Goal: Transaction & Acquisition: Purchase product/service

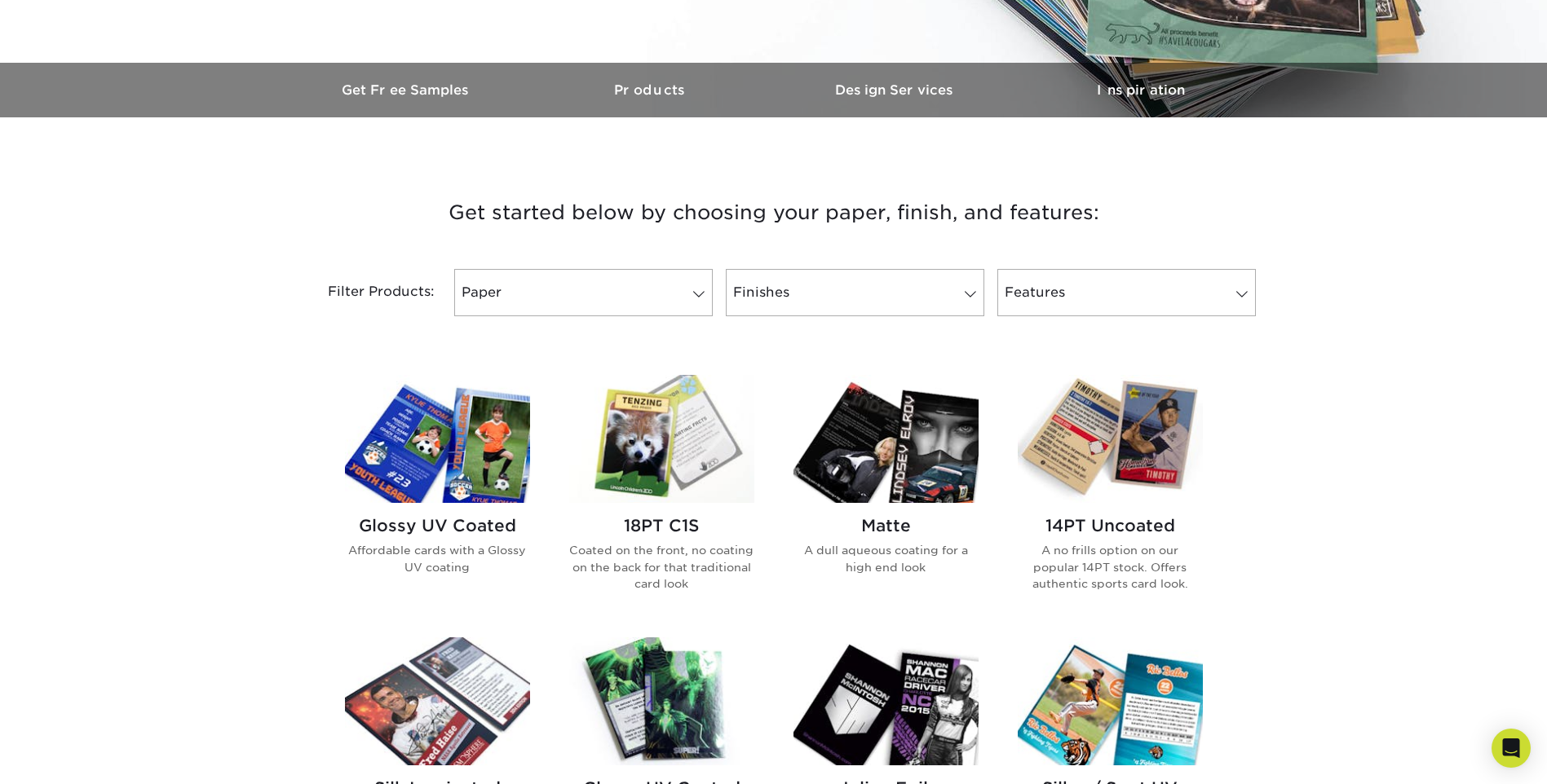
scroll to position [489, 0]
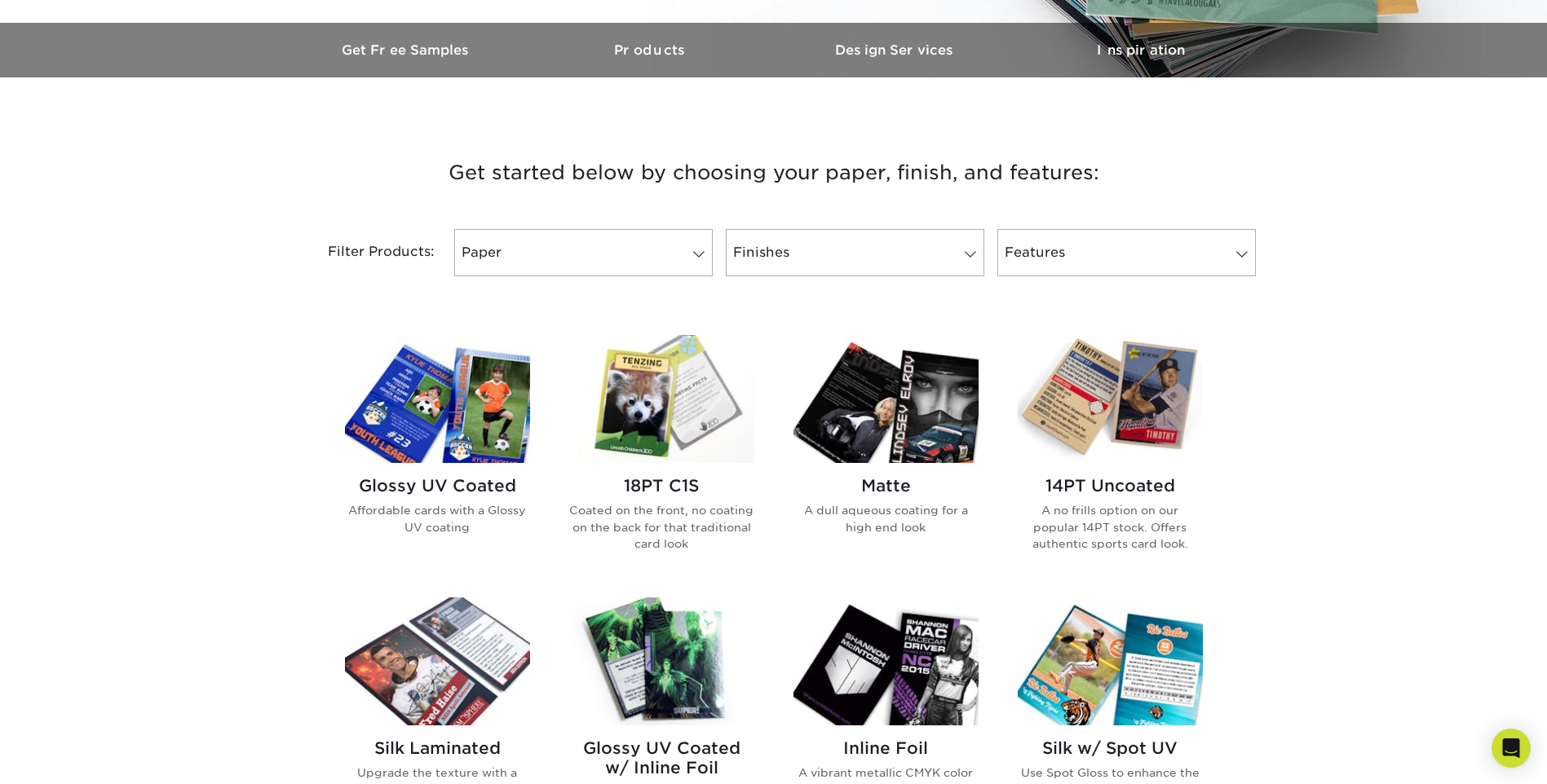
click at [908, 423] on img at bounding box center [886, 399] width 185 height 128
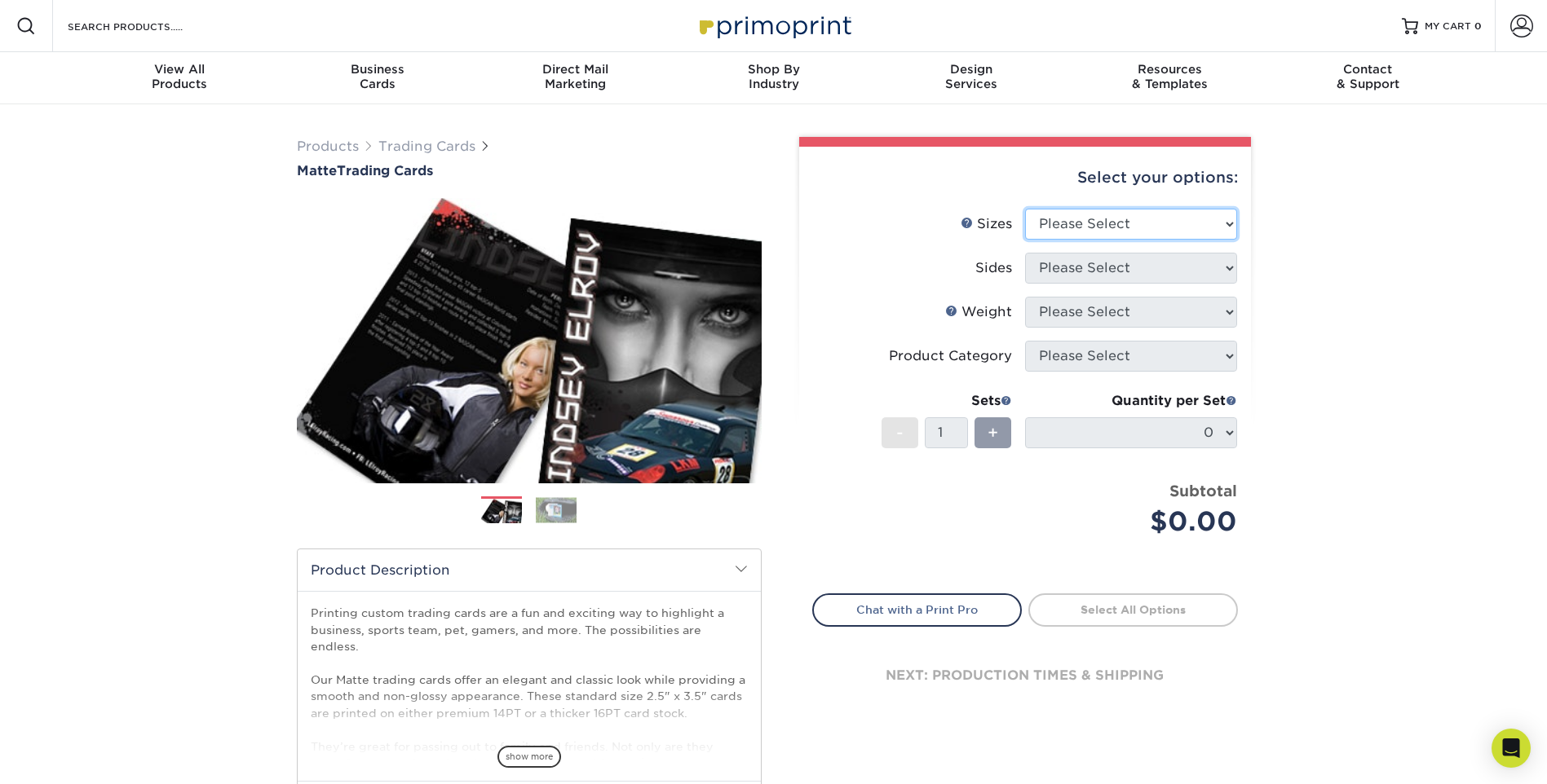
click at [1224, 222] on select "Please Select 2.5" x 3.5"" at bounding box center [1131, 224] width 212 height 31
select select "2.50x3.50"
click at [1025, 209] on select "Please Select 2.5" x 3.5"" at bounding box center [1131, 224] width 212 height 31
click at [1161, 273] on select "Please Select Print Both Sides Print Front Only" at bounding box center [1131, 268] width 212 height 31
select select "32d3c223-f82c-492b-b915-ba065a00862f"
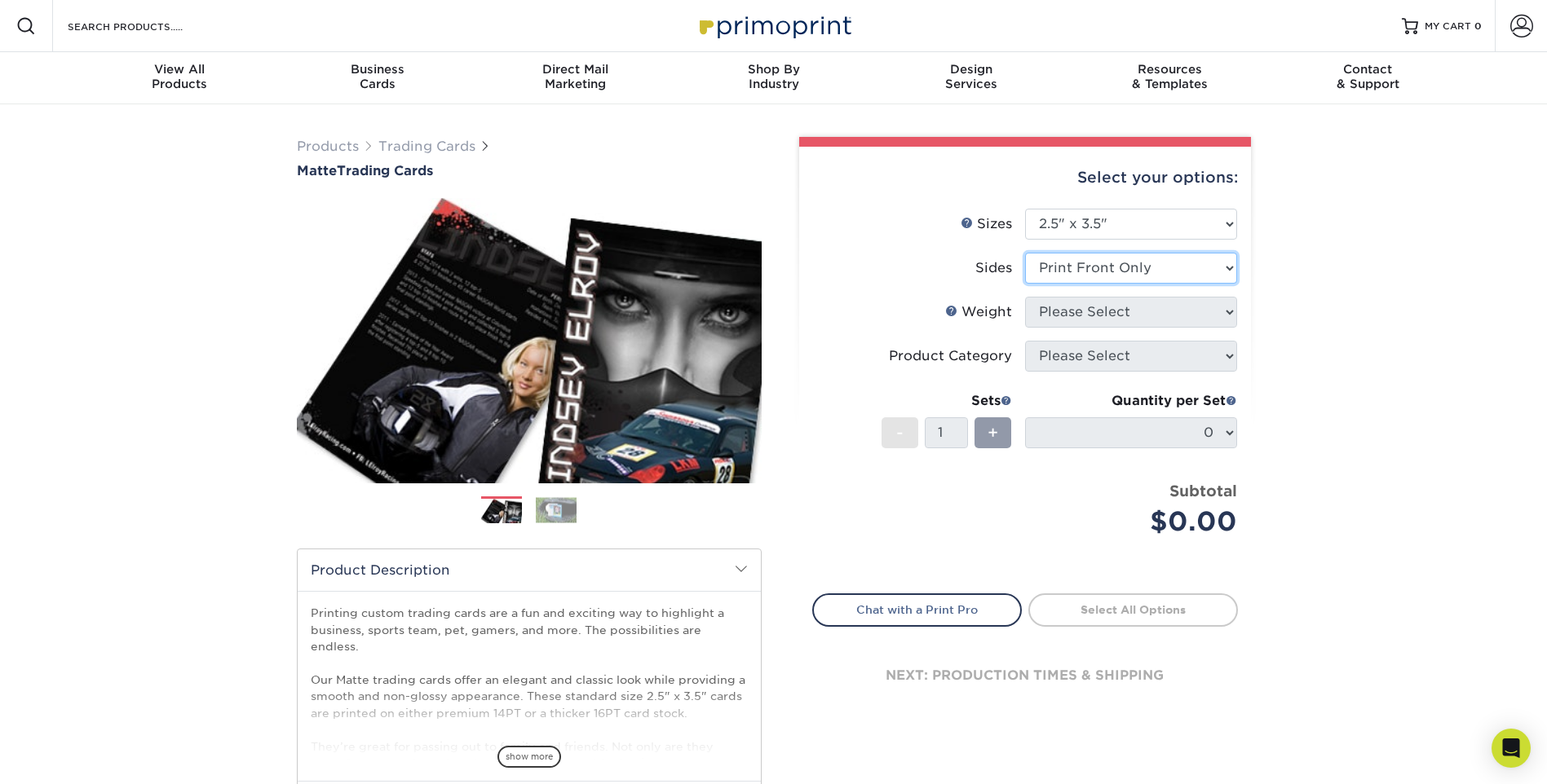
click at [1025, 253] on select "Please Select Print Both Sides Print Front Only" at bounding box center [1131, 268] width 212 height 31
click at [1397, 335] on div "Products Trading Cards Matte Trading Cards" at bounding box center [774, 539] width 1547 height 870
click at [1181, 316] on select "Please Select 16PT 14PT" at bounding box center [1131, 312] width 212 height 31
select select "14PT"
click at [1025, 297] on select "Please Select 16PT 14PT" at bounding box center [1131, 312] width 212 height 31
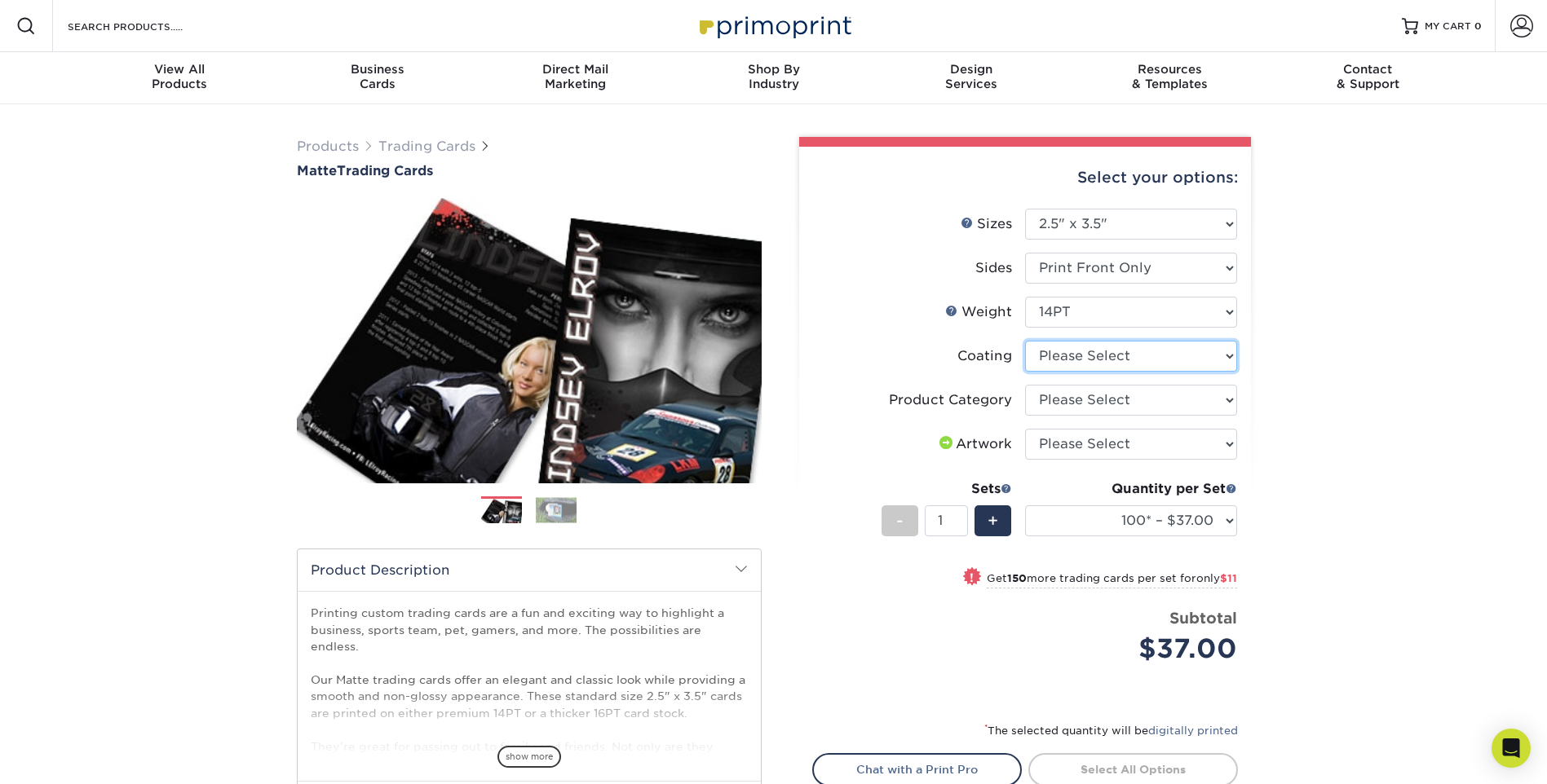
click at [1139, 362] on select at bounding box center [1131, 355] width 212 height 31
select select "121bb7b5-3b4d-429f-bd8d-bbf80e953313"
click at [1025, 340] on select at bounding box center [1131, 355] width 212 height 31
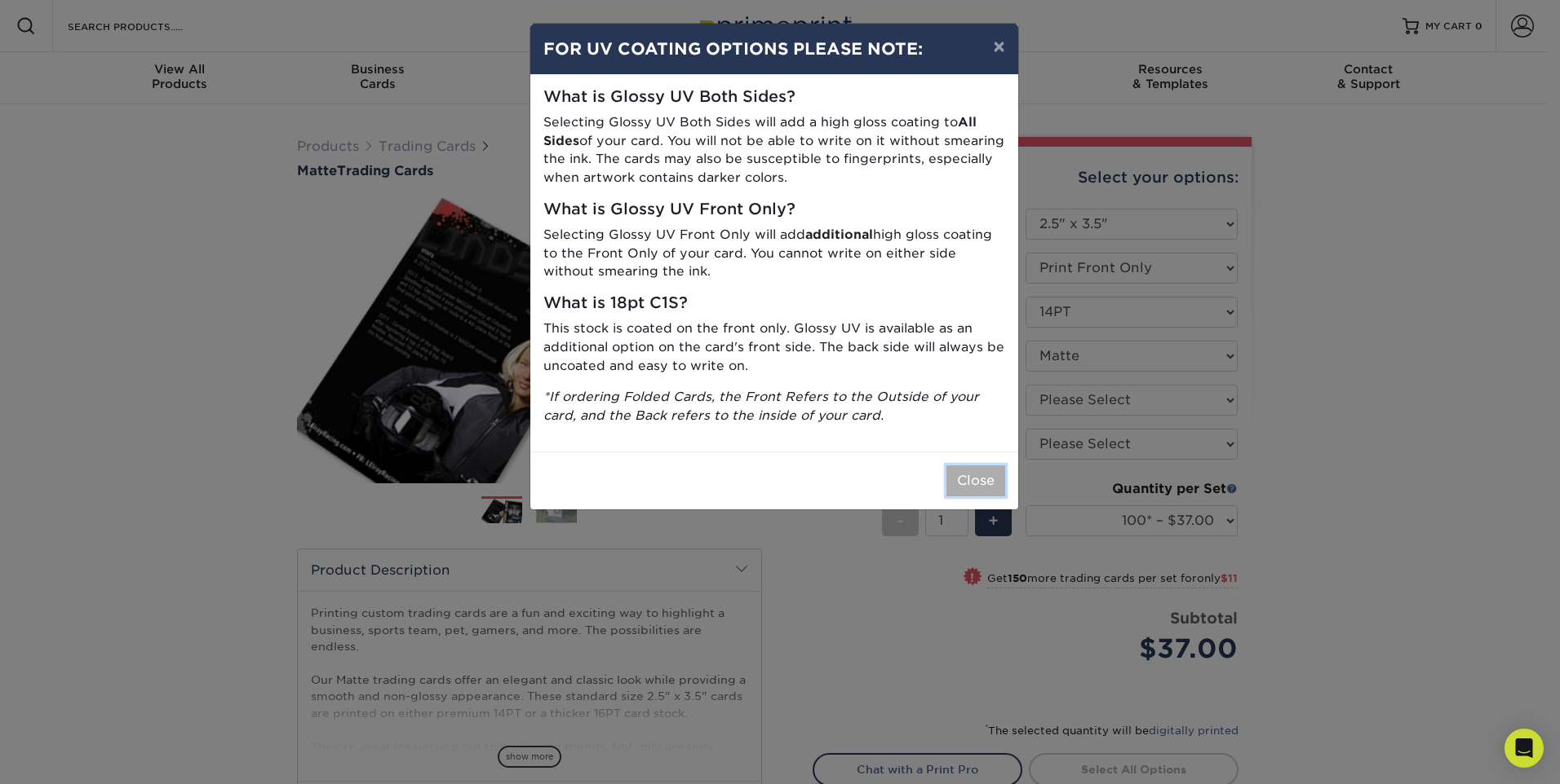
click at [978, 484] on button "Close" at bounding box center [975, 481] width 59 height 31
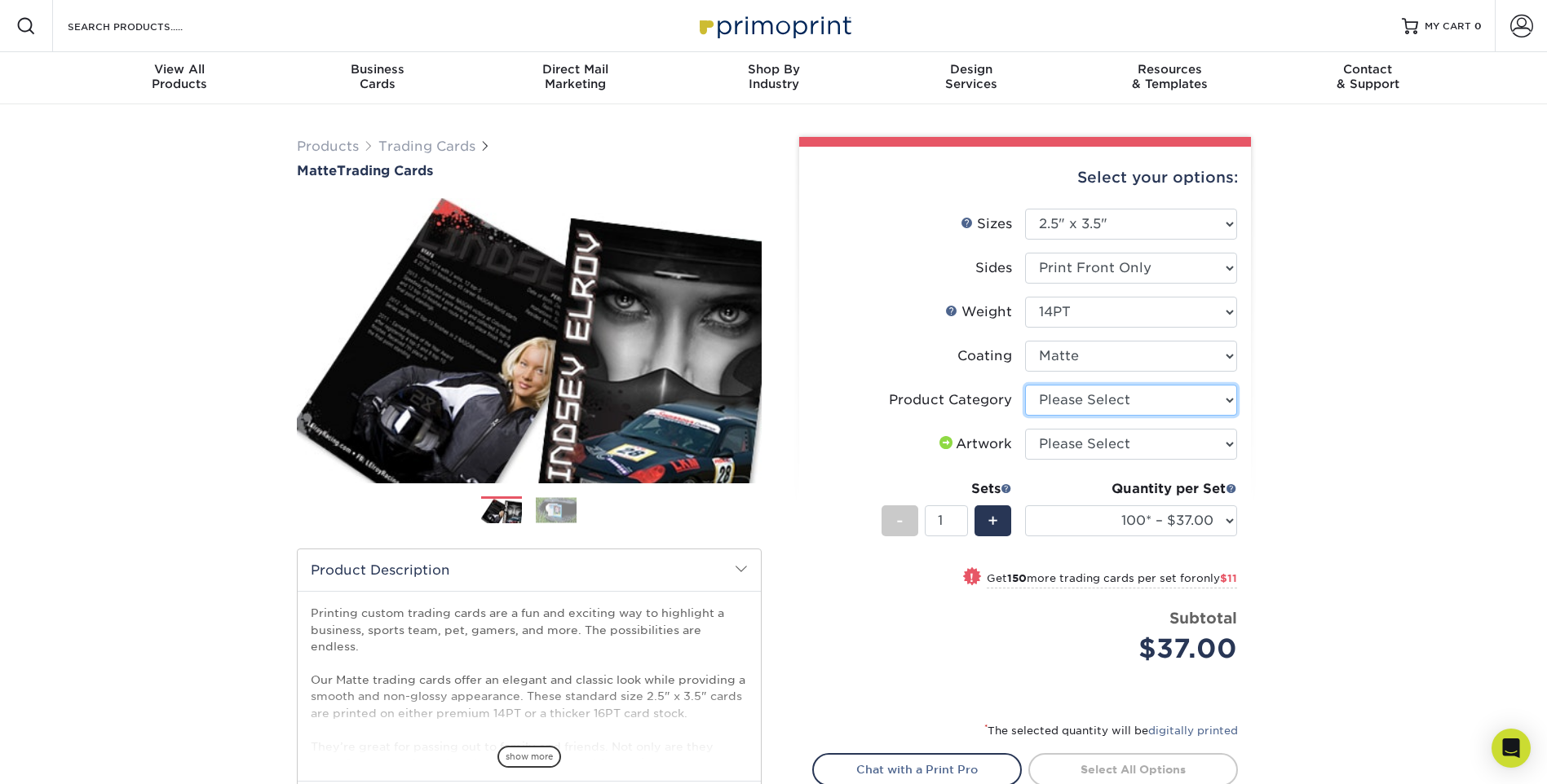
click at [1161, 402] on select "Please Select Trading Cards" at bounding box center [1131, 399] width 212 height 31
select select "c2f9bce9-36c2-409d-b101-c29d9d031e18"
click at [1025, 385] on select "Please Select Trading Cards" at bounding box center [1131, 399] width 212 height 31
click at [1180, 449] on select "Please Select I will upload files I need a design - $100" at bounding box center [1131, 444] width 212 height 31
select select "upload"
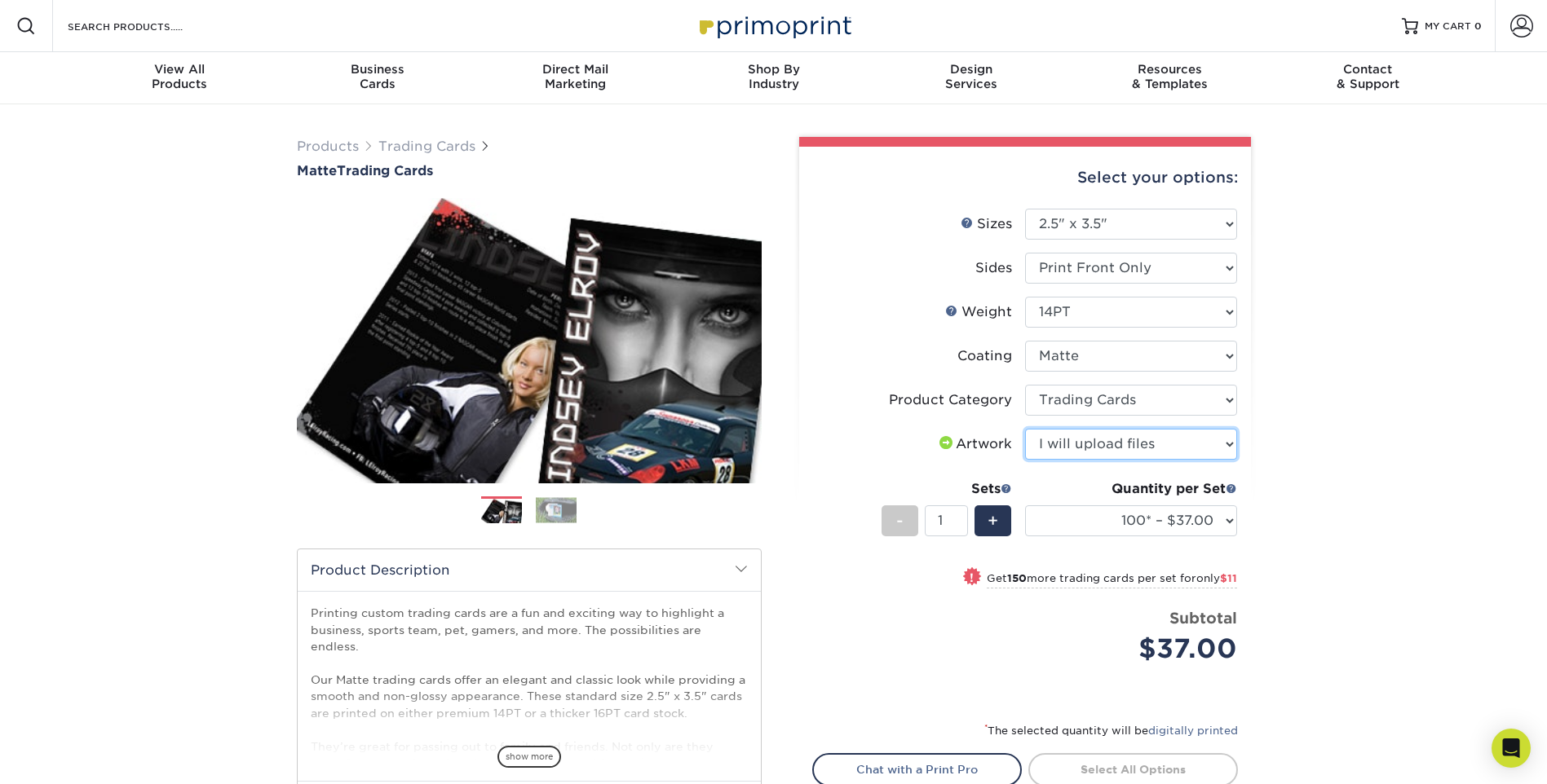
click at [1025, 429] on select "Please Select I will upload files I need a design - $100" at bounding box center [1131, 444] width 212 height 31
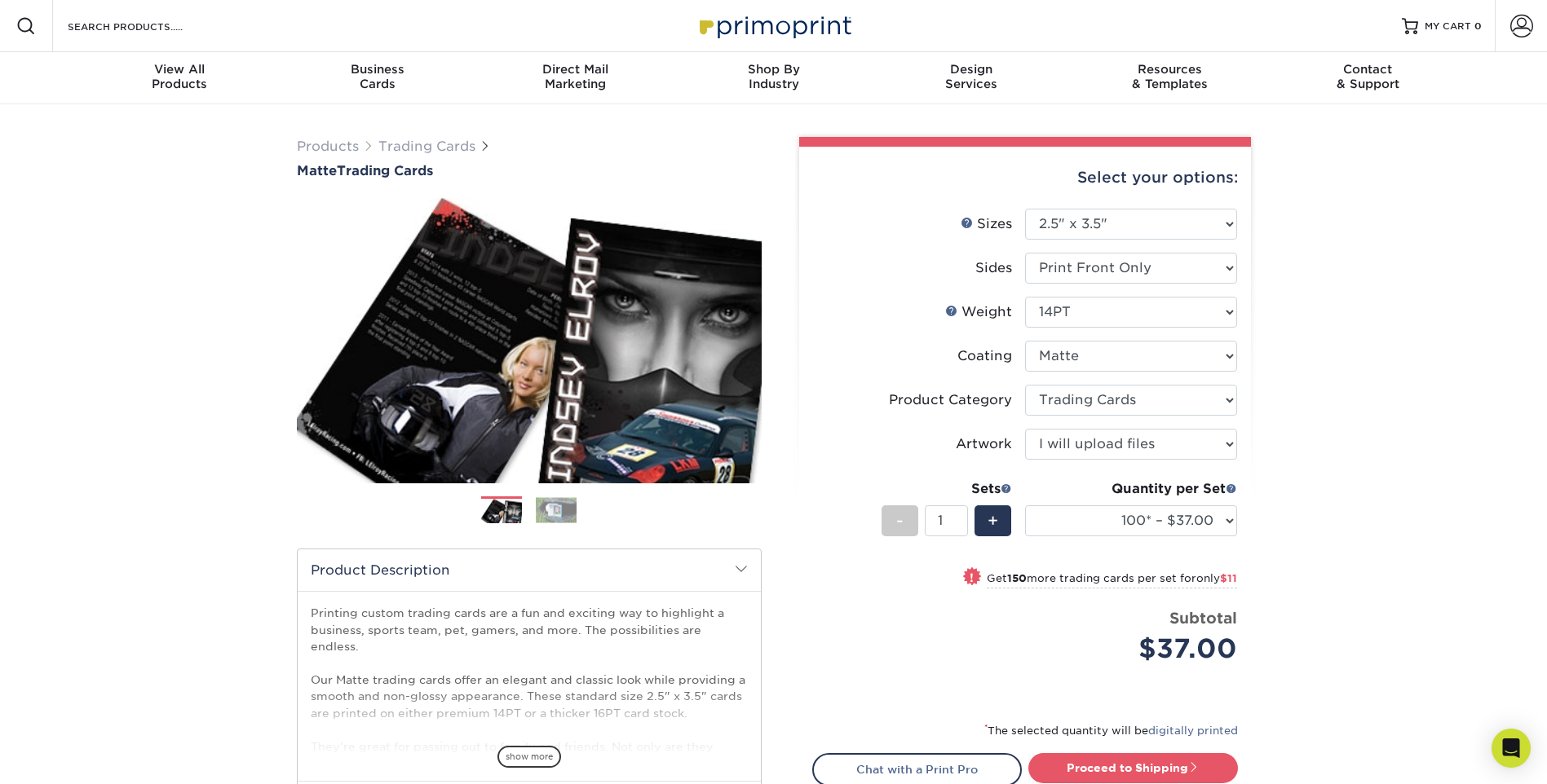
click at [1354, 417] on div "Products Trading Cards Matte Trading Cards" at bounding box center [774, 539] width 1547 height 870
click at [1356, 520] on div "Products Trading Cards Matte Trading Cards" at bounding box center [774, 539] width 1547 height 870
click at [562, 511] on img at bounding box center [556, 510] width 41 height 26
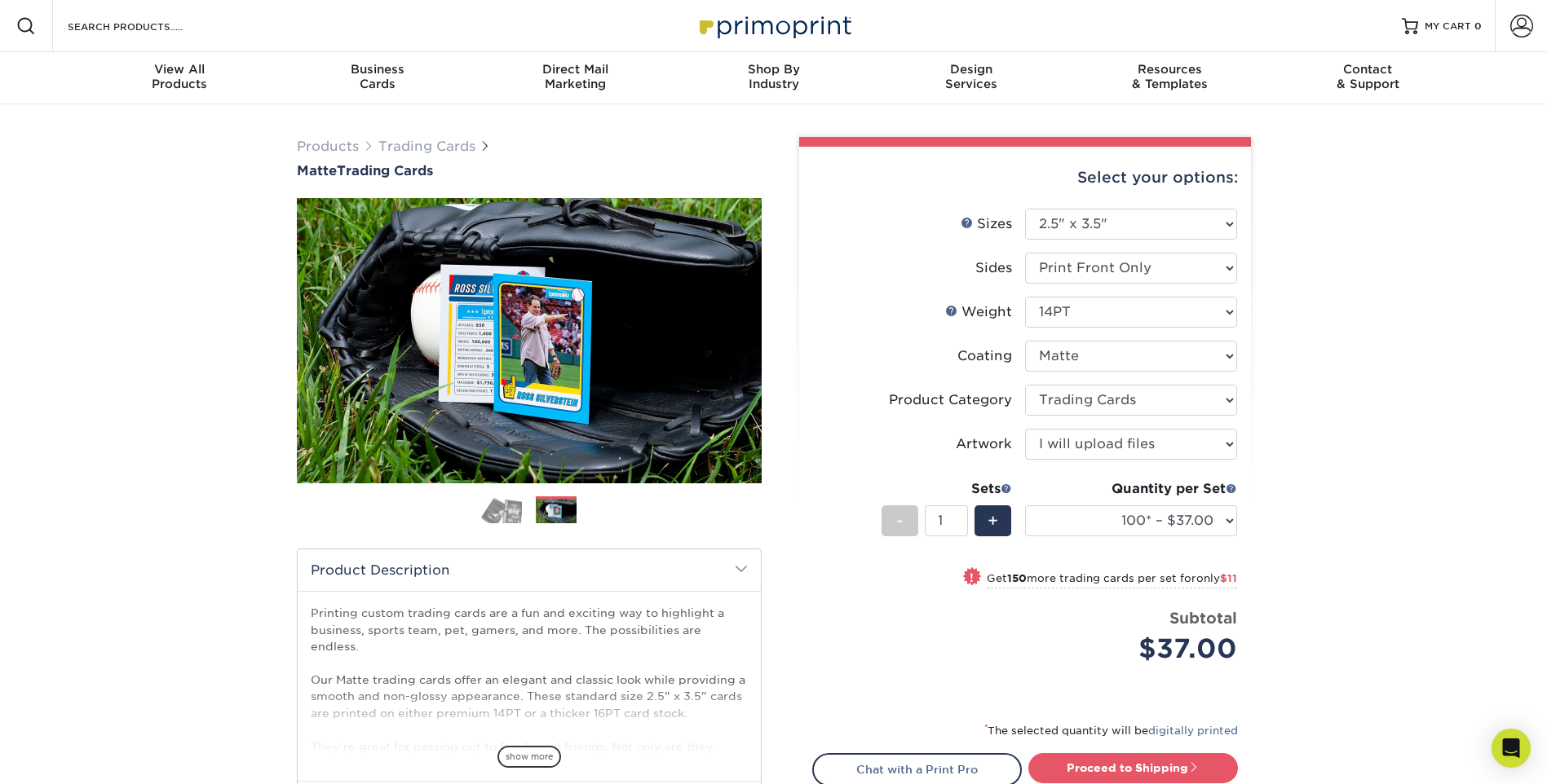
click at [499, 503] on img at bounding box center [501, 510] width 41 height 28
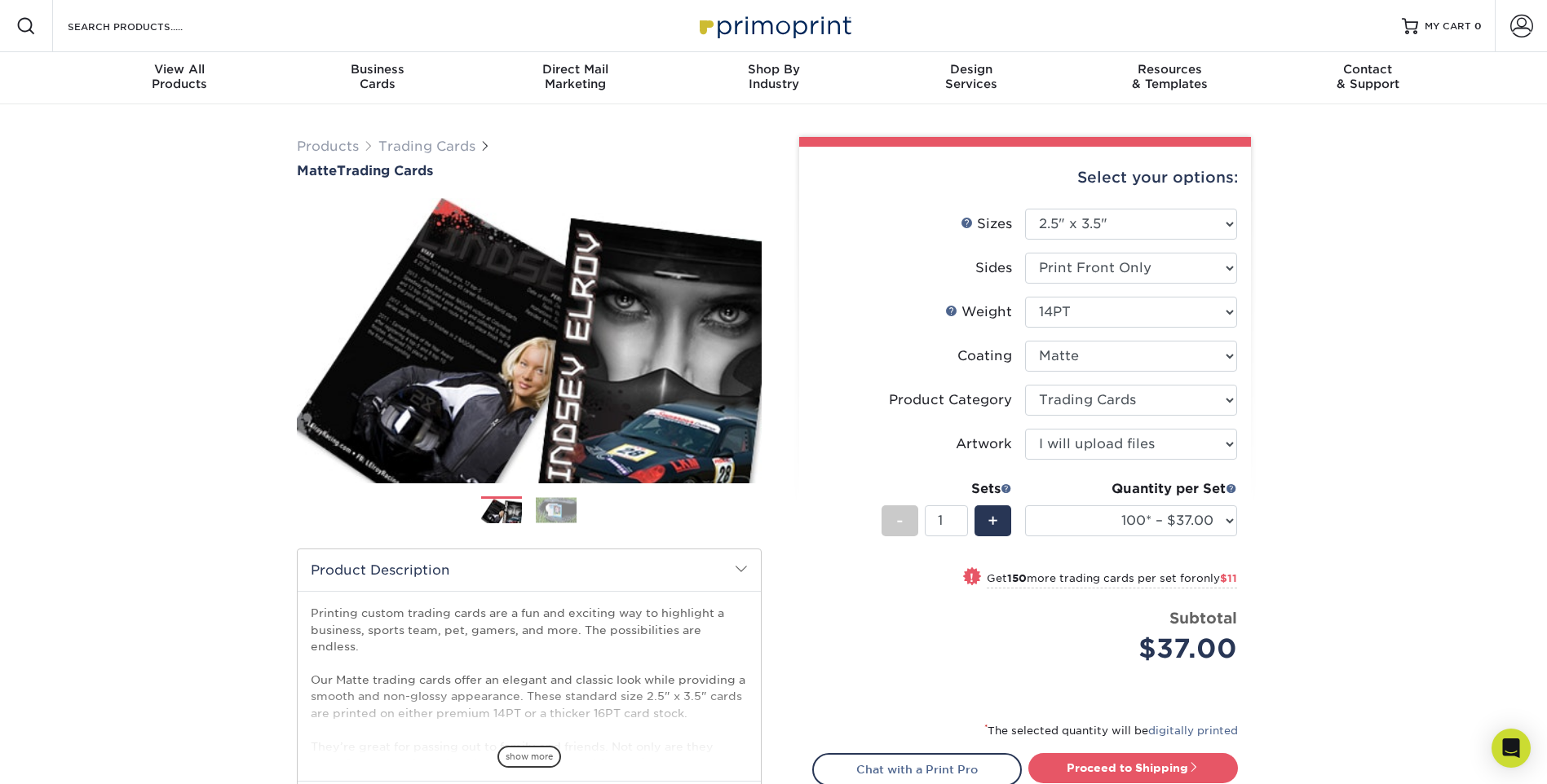
click at [1399, 444] on div "Products Trading Cards Matte Trading Cards" at bounding box center [774, 539] width 1547 height 870
click at [1193, 309] on select "Please Select 16PT 14PT" at bounding box center [1131, 312] width 212 height 31
select select "16PT"
click at [1025, 297] on select "Please Select 16PT 14PT" at bounding box center [1131, 312] width 212 height 31
select select "-1"
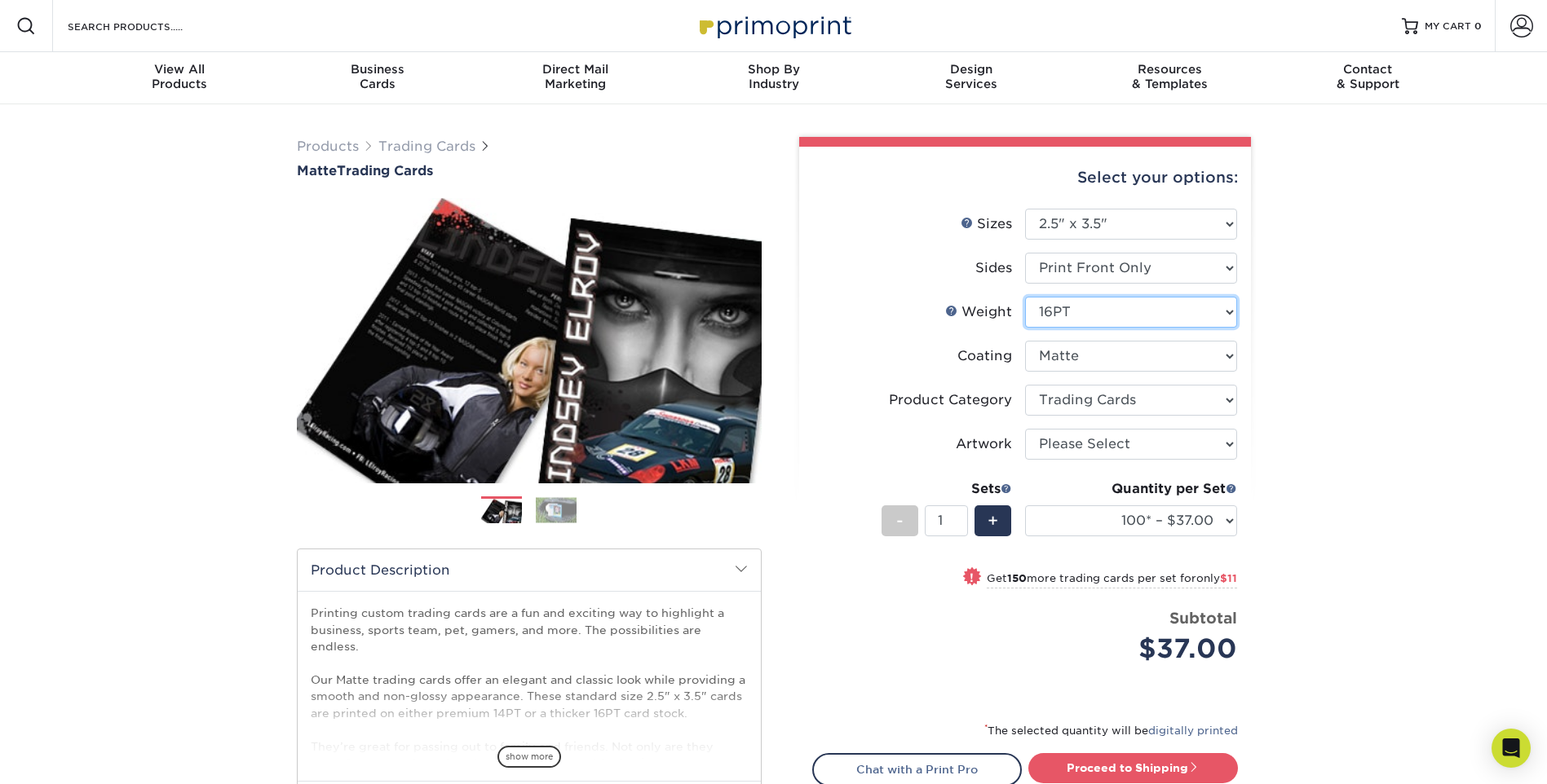
select select "-1"
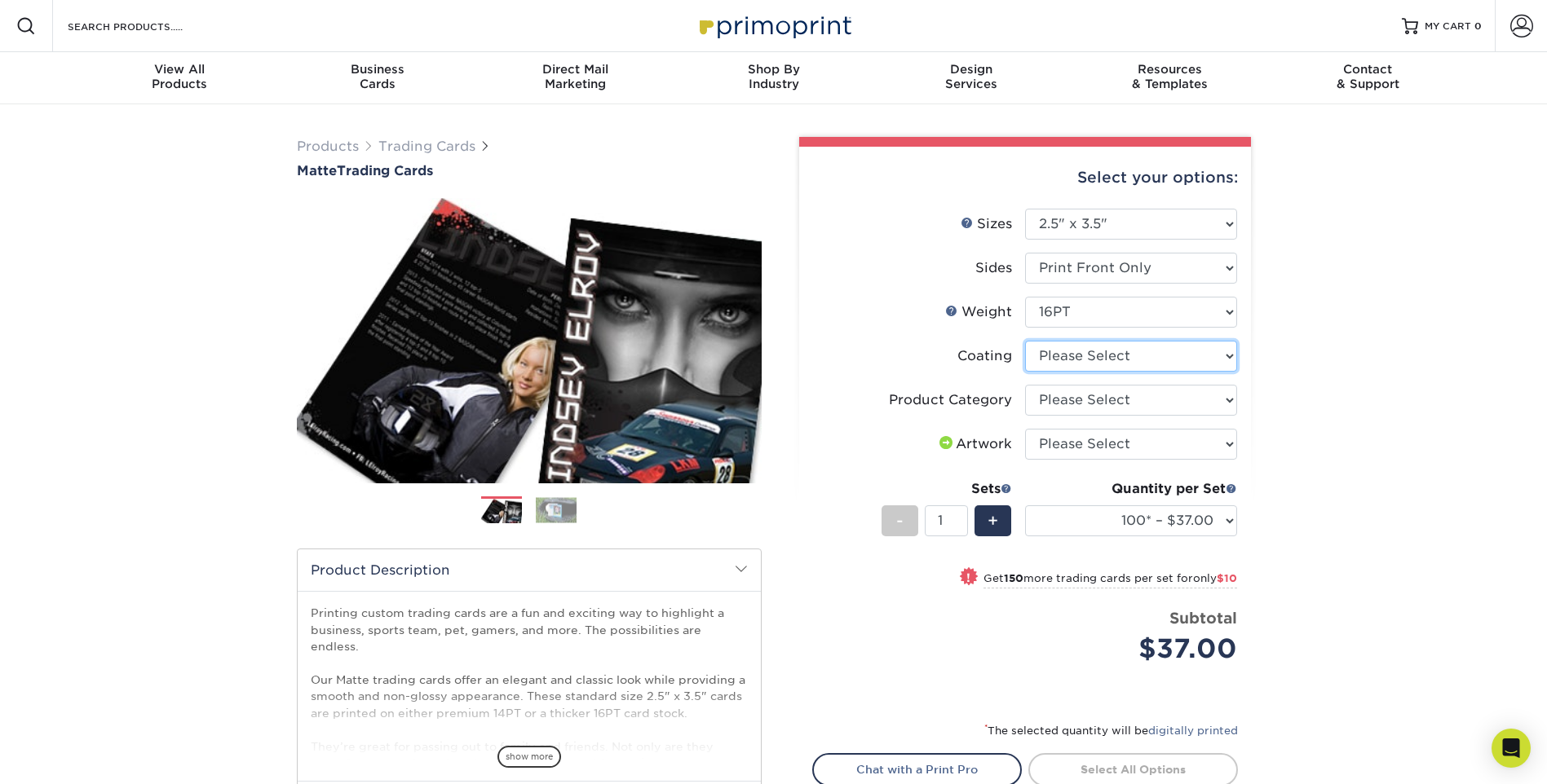
click at [1147, 359] on select at bounding box center [1131, 355] width 212 height 31
select select "121bb7b5-3b4d-429f-bd8d-bbf80e953313"
click at [1025, 340] on select at bounding box center [1131, 355] width 212 height 31
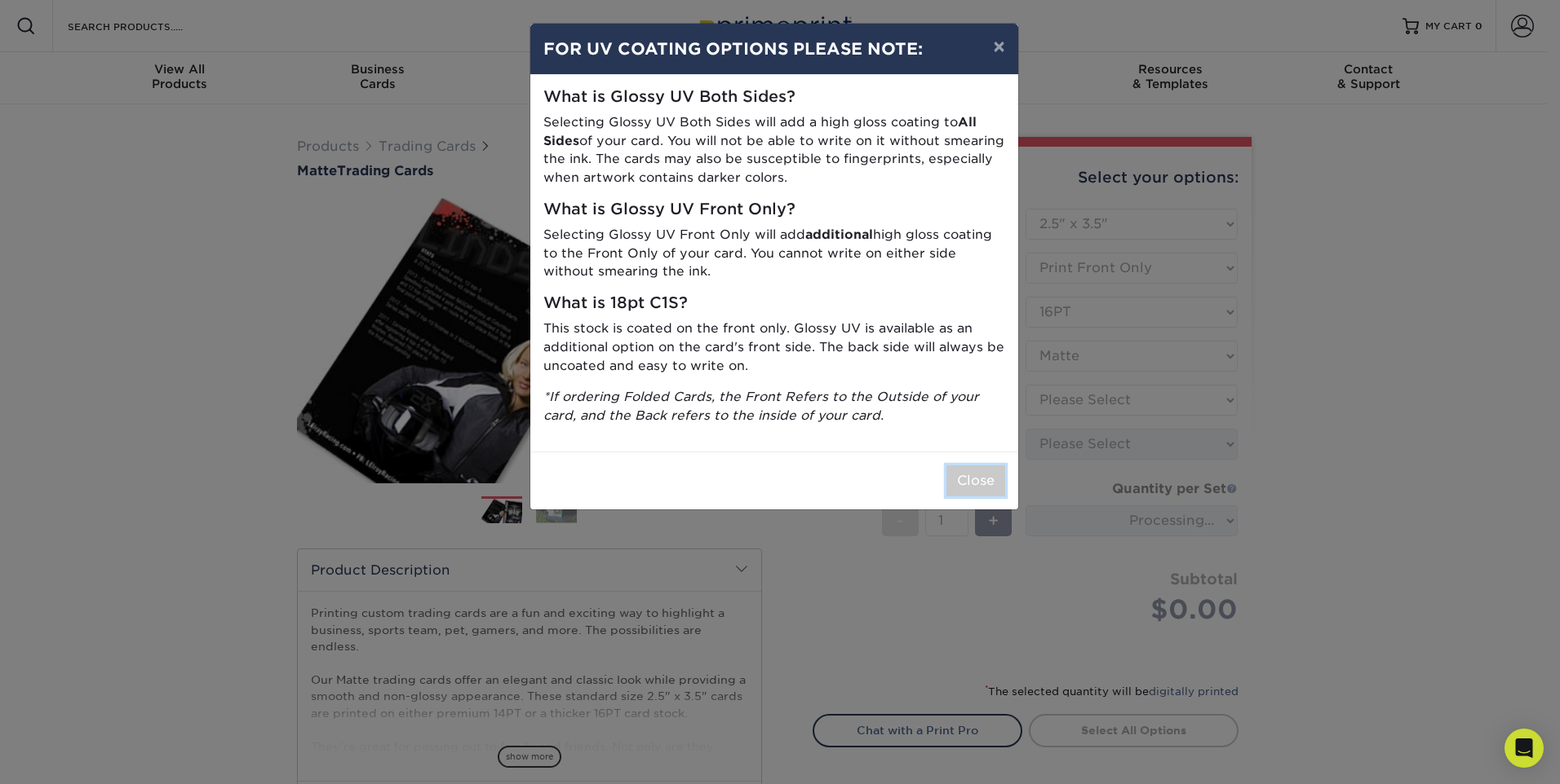
click at [966, 478] on button "Close" at bounding box center [975, 481] width 59 height 31
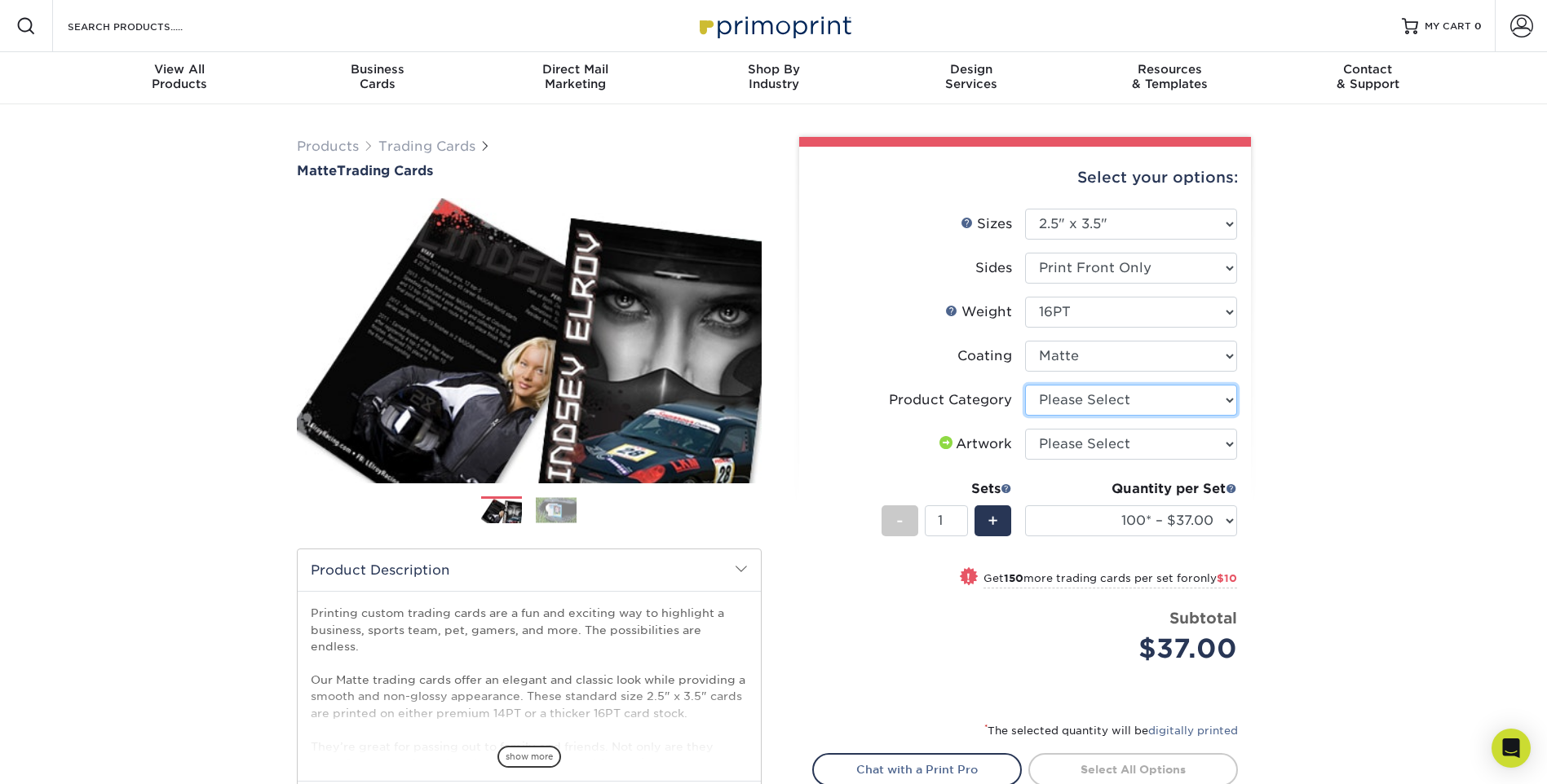
click at [1190, 400] on select "Please Select Trading Cards" at bounding box center [1131, 399] width 212 height 31
select select "c2f9bce9-36c2-409d-b101-c29d9d031e18"
click at [1025, 385] on select "Please Select Trading Cards" at bounding box center [1131, 399] width 212 height 31
click at [1150, 438] on select "Please Select I will upload files I need a design - $100" at bounding box center [1131, 444] width 212 height 31
select select "upload"
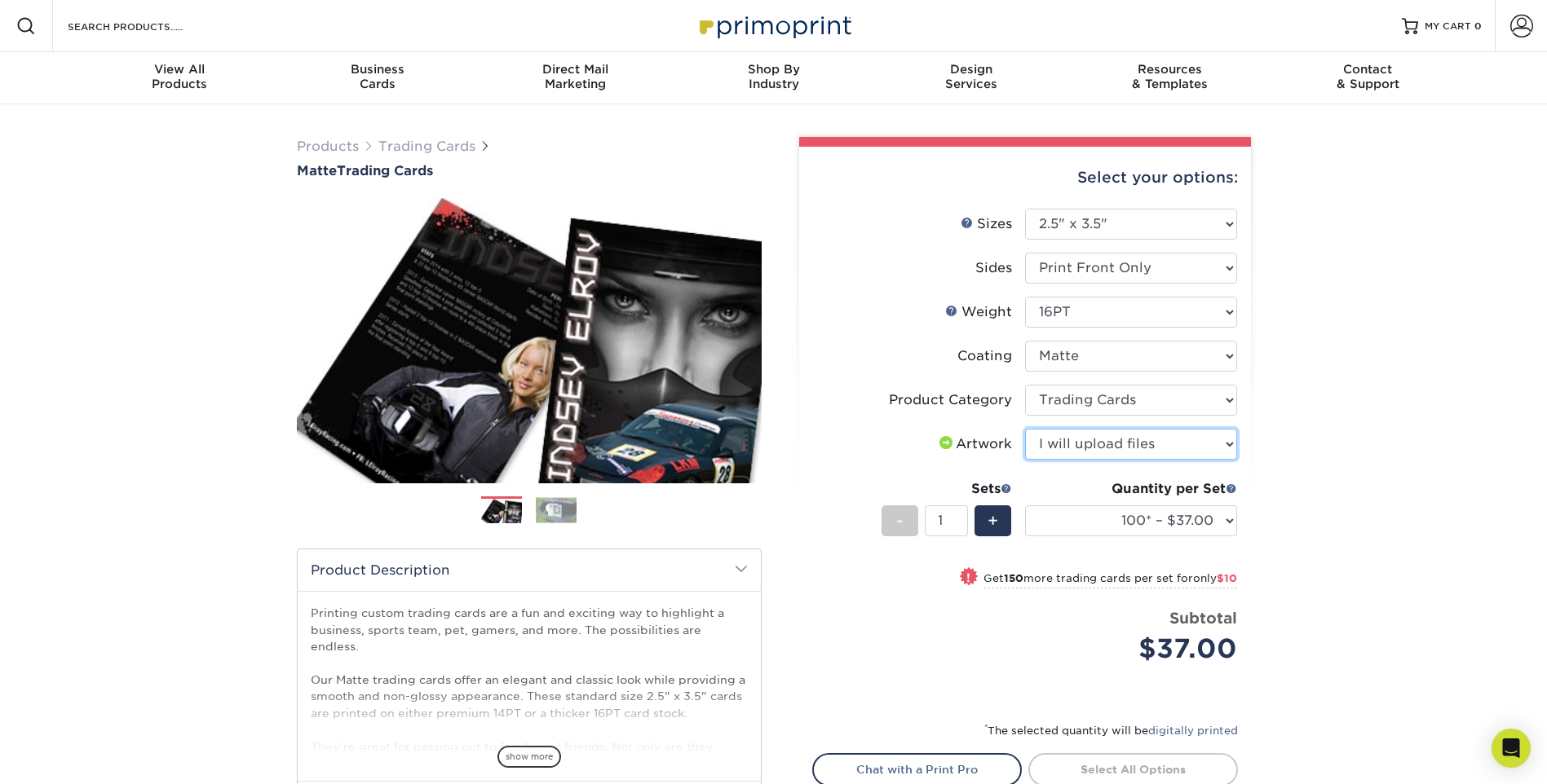
click at [1025, 429] on select "Please Select I will upload files I need a design - $100" at bounding box center [1131, 444] width 212 height 31
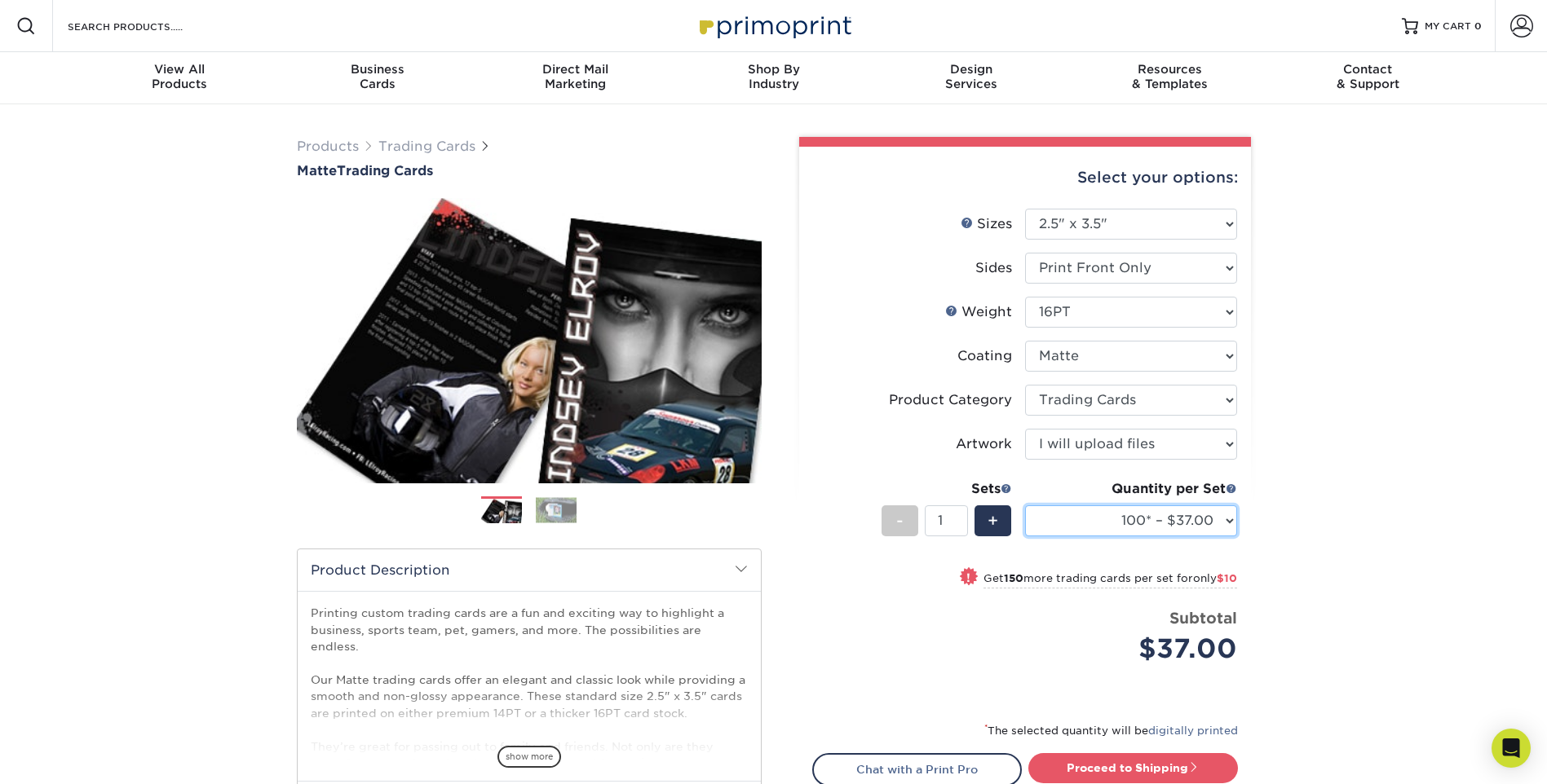
click at [1223, 519] on select "100* – $37.00 250* – $47.00 500* – $58.00 1000 – $71.00 2500 – $138.00 5000 – $…" at bounding box center [1131, 520] width 212 height 31
click at [1422, 625] on div "Products Trading Cards Matte Trading Cards" at bounding box center [774, 539] width 1547 height 870
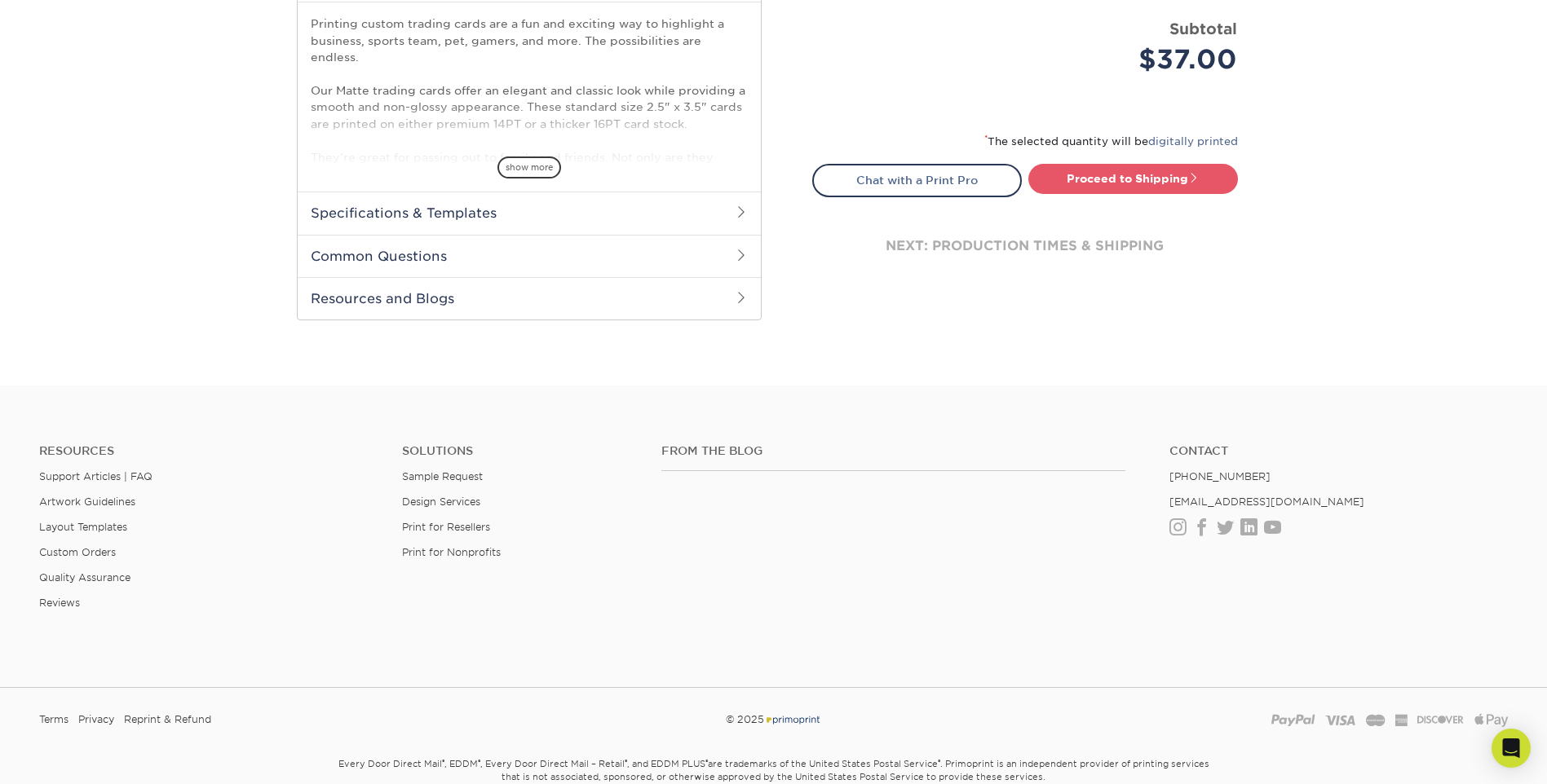
scroll to position [653, 0]
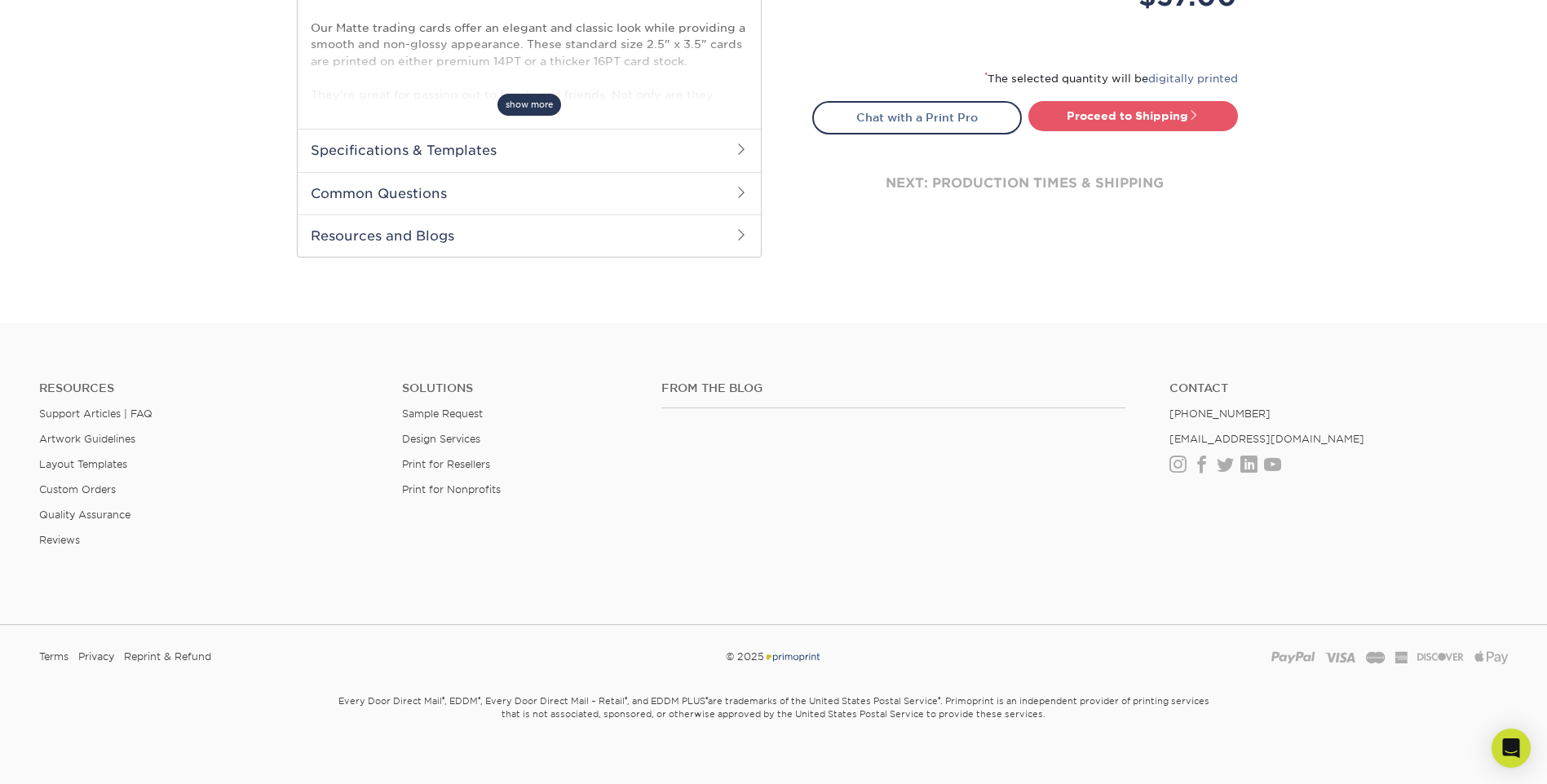
click at [535, 113] on span "show more" at bounding box center [529, 104] width 64 height 22
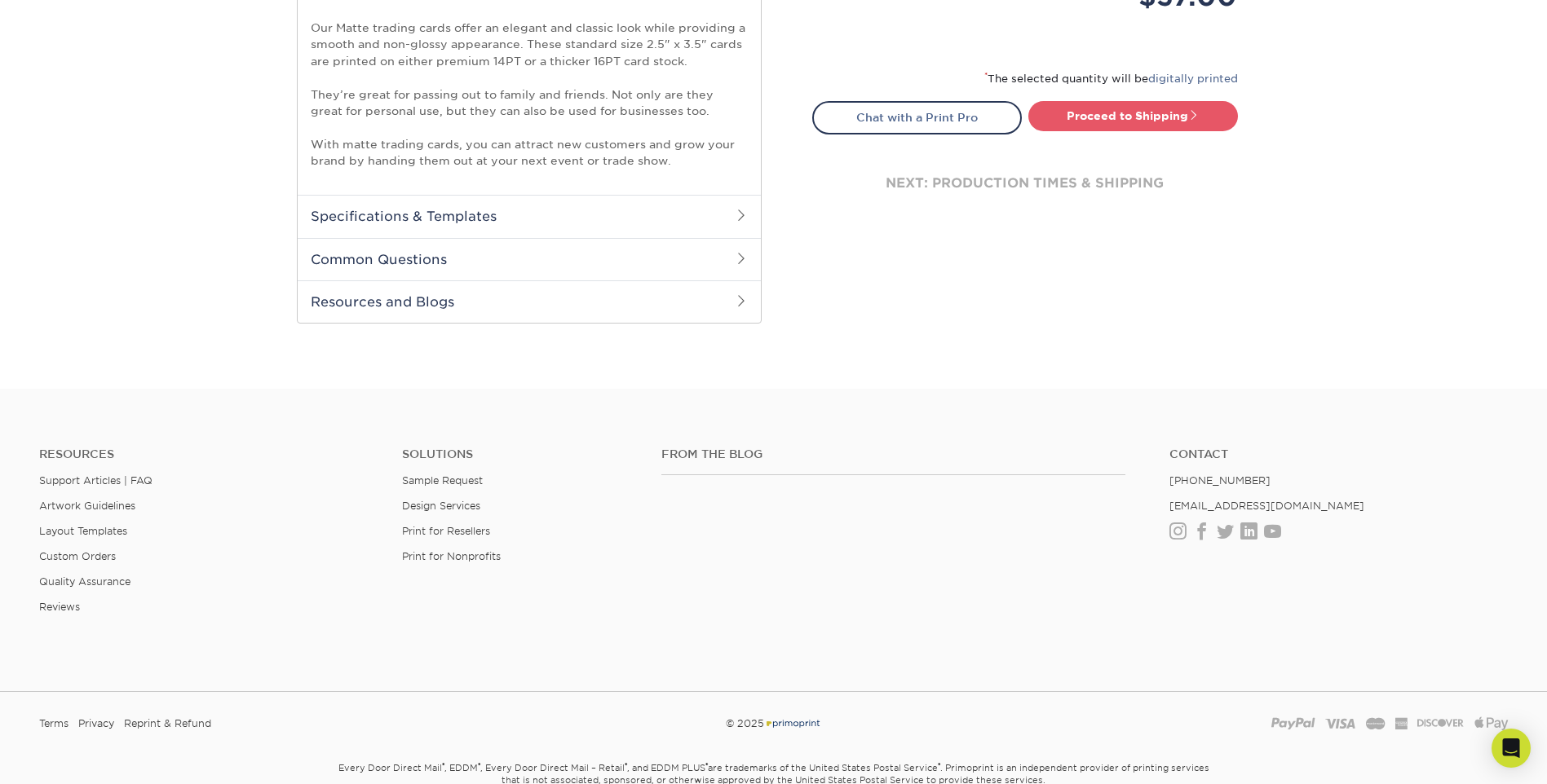
click at [718, 200] on h2 "Specifications & Templates" at bounding box center [528, 216] width 463 height 42
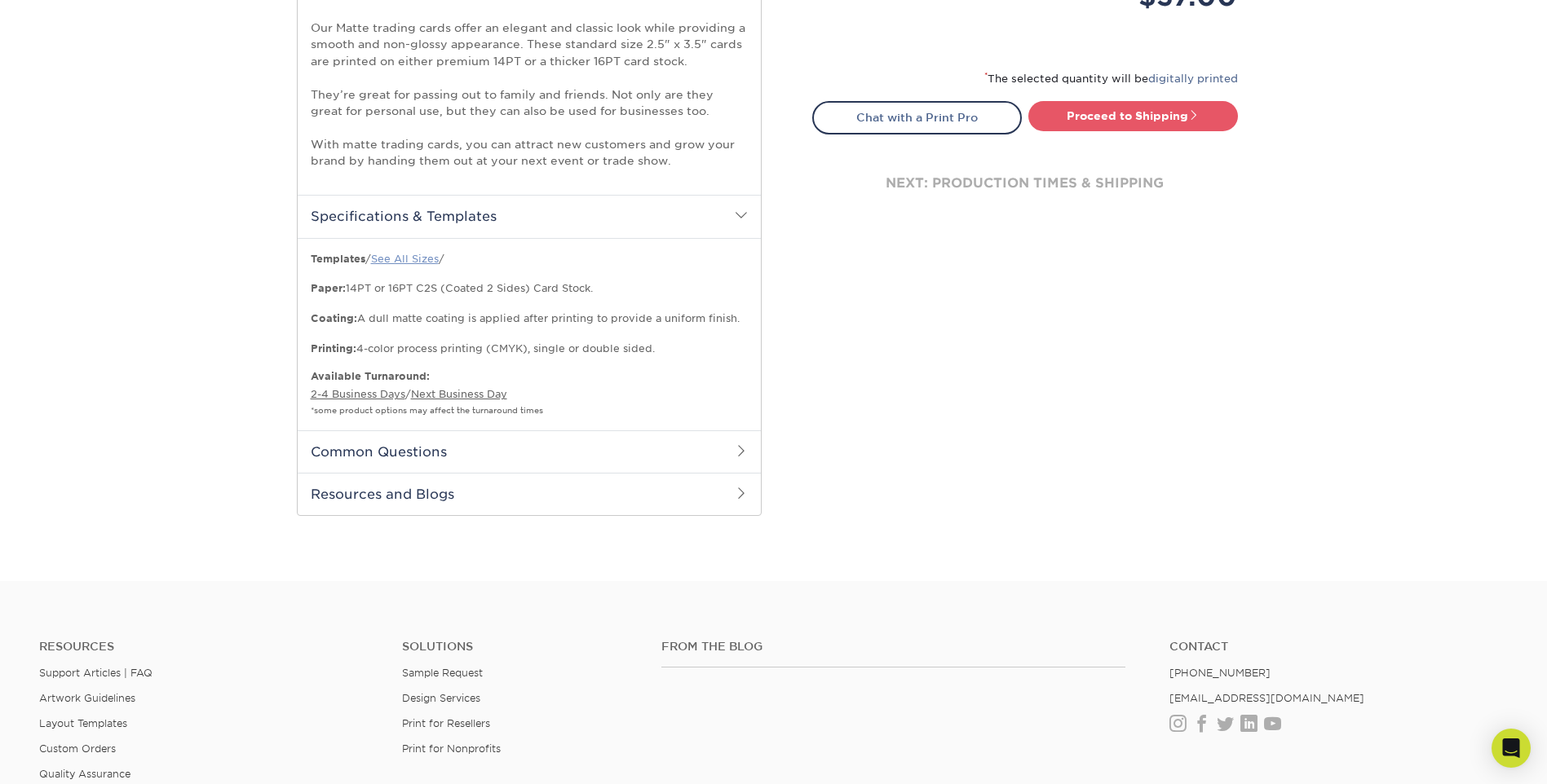
click at [425, 253] on link "See All Sizes" at bounding box center [405, 259] width 68 height 12
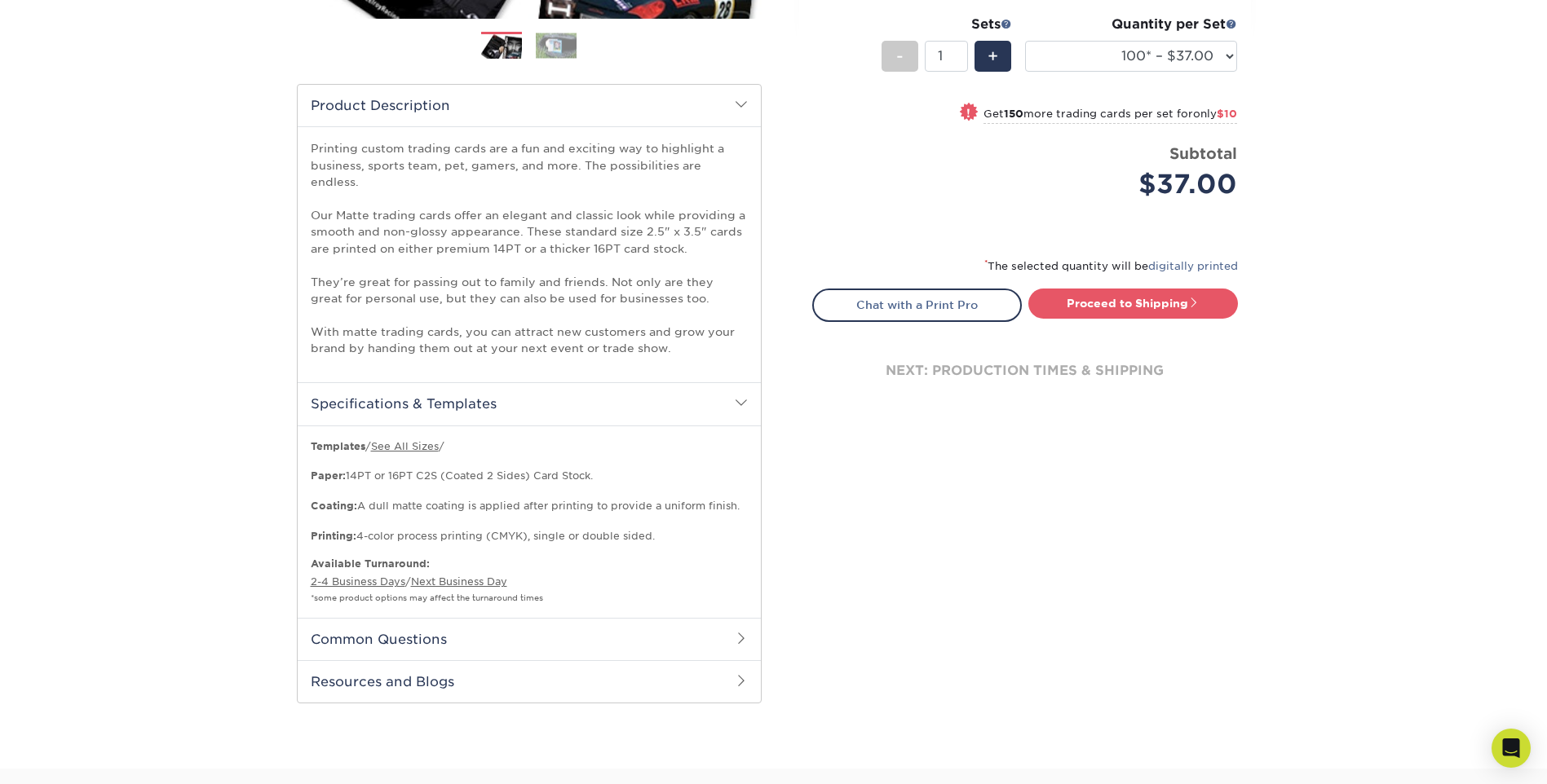
scroll to position [489, 0]
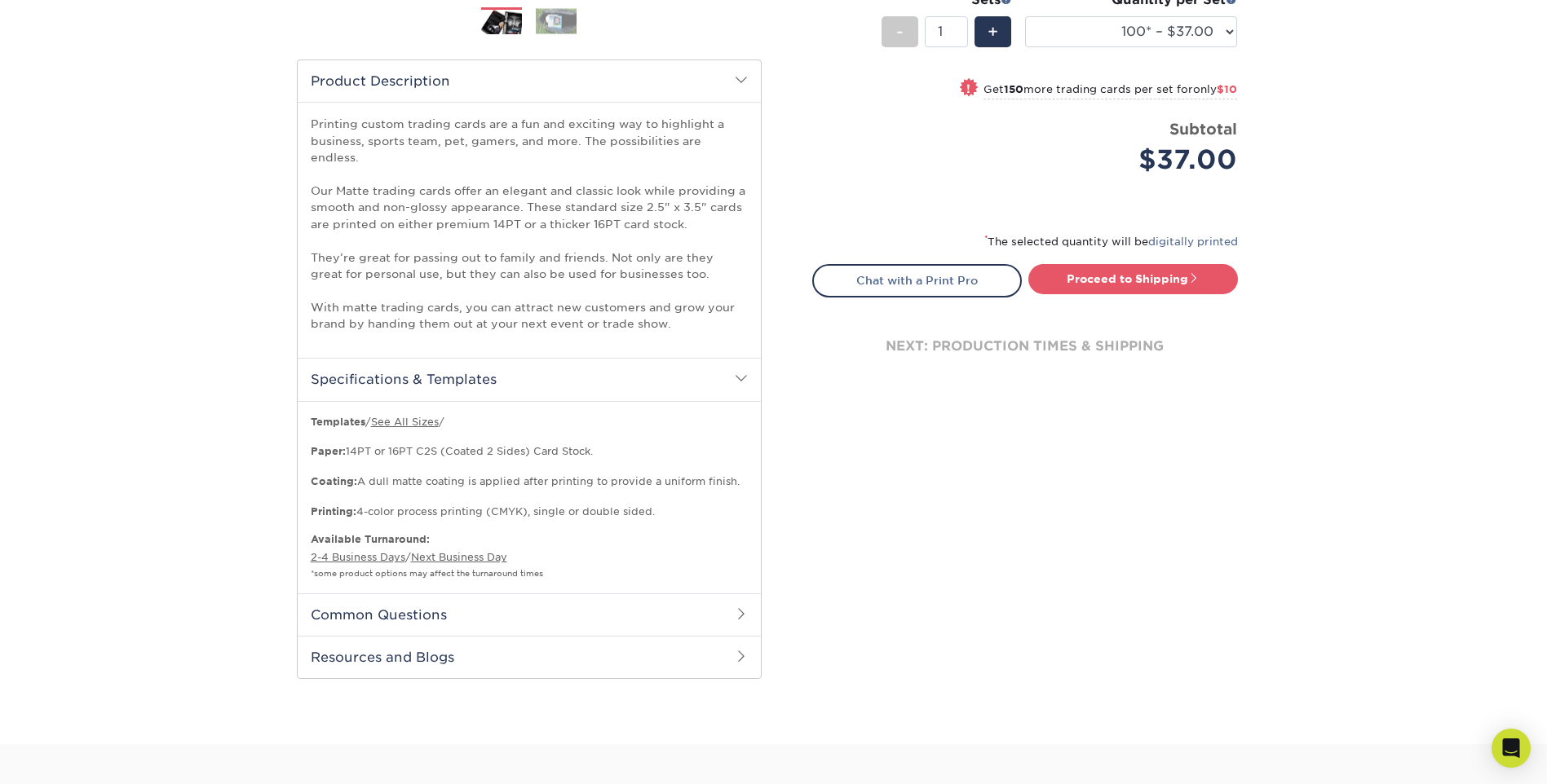
click at [1080, 513] on div "Select your options: Sizes Help Sizes Please Select 2.5" x 3.5" Sides - 1" at bounding box center [1018, 174] width 490 height 1051
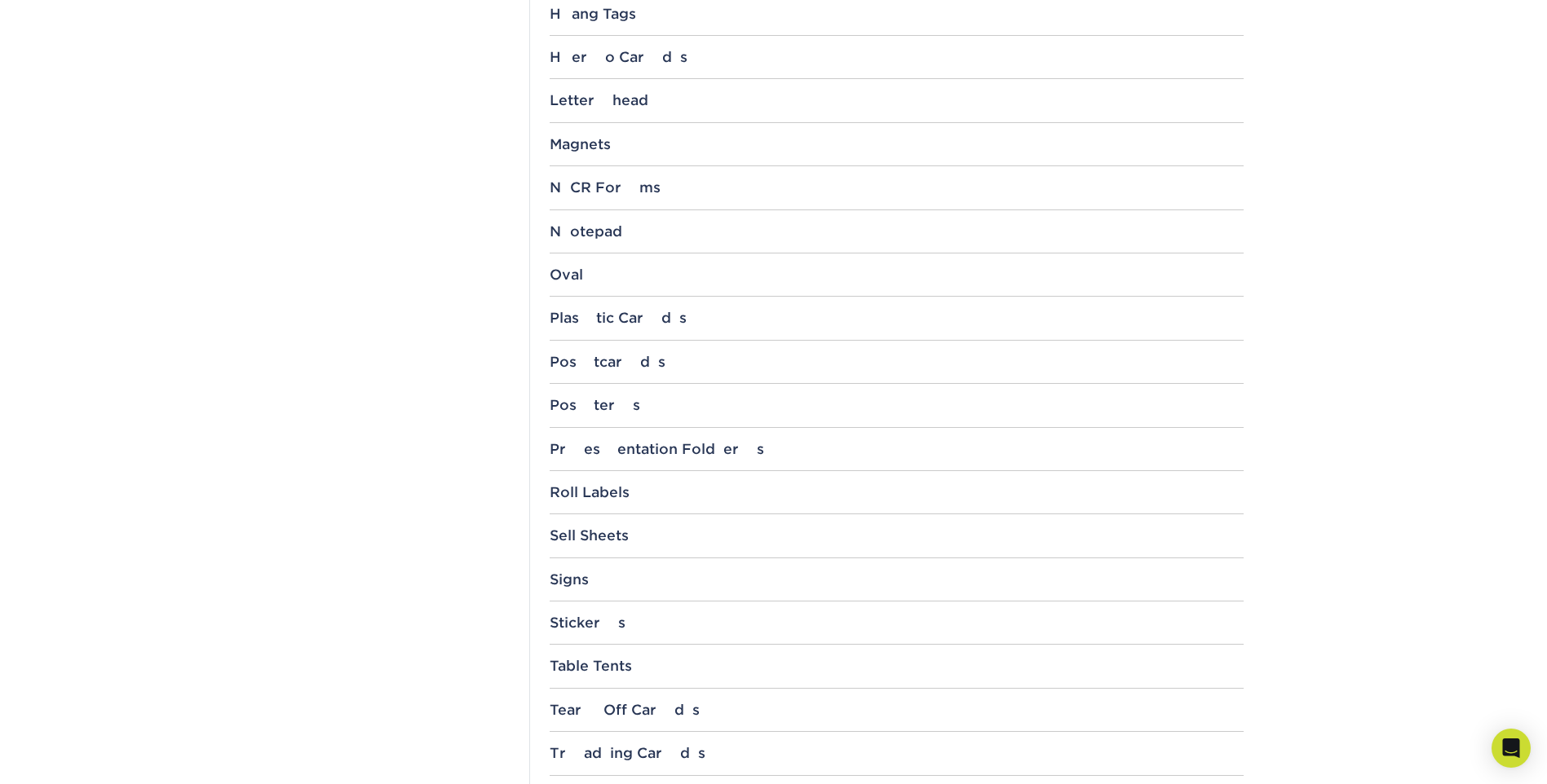
scroll to position [1467, 0]
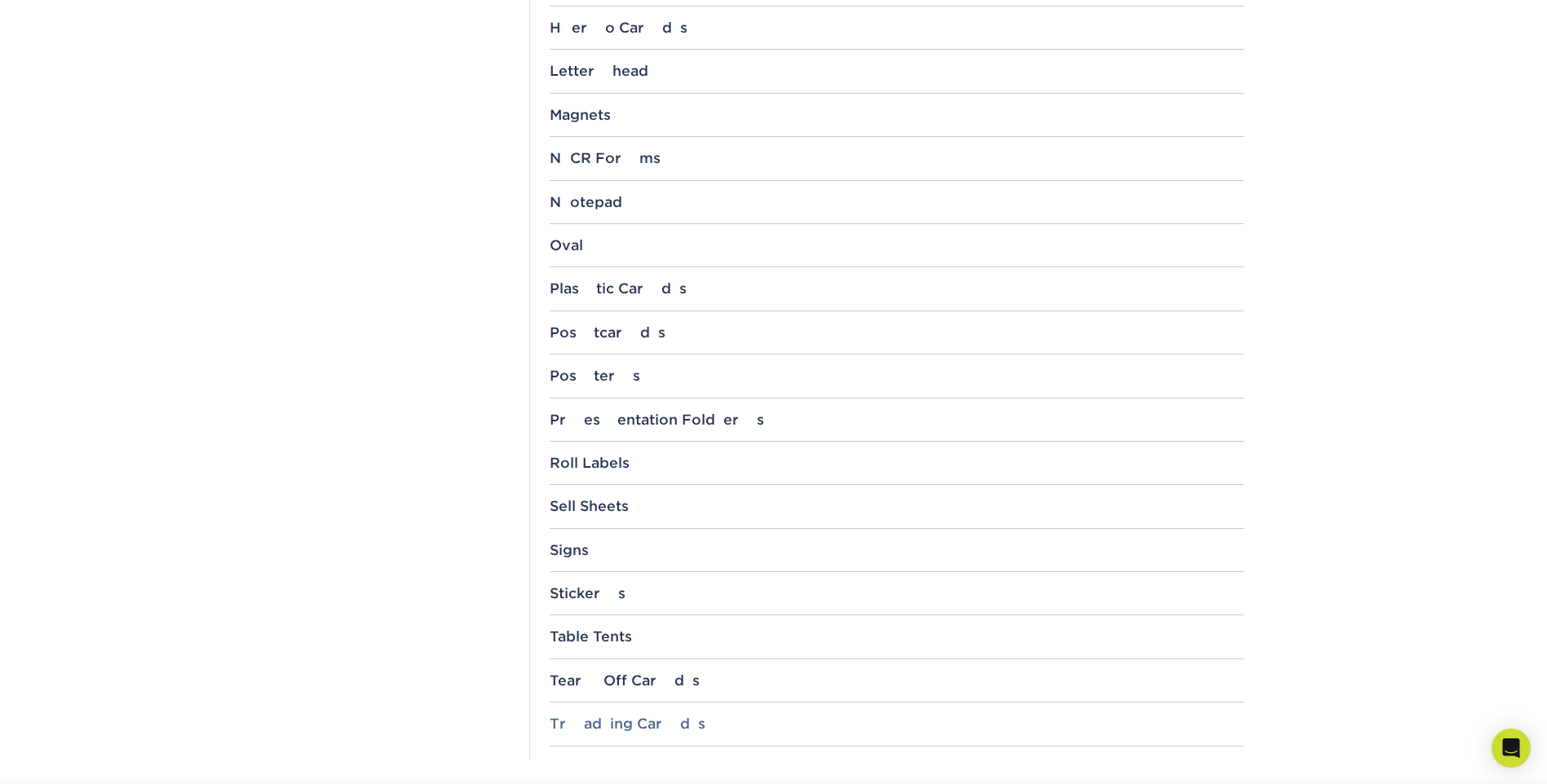
click at [588, 722] on div "Trading Cards" at bounding box center [896, 724] width 694 height 16
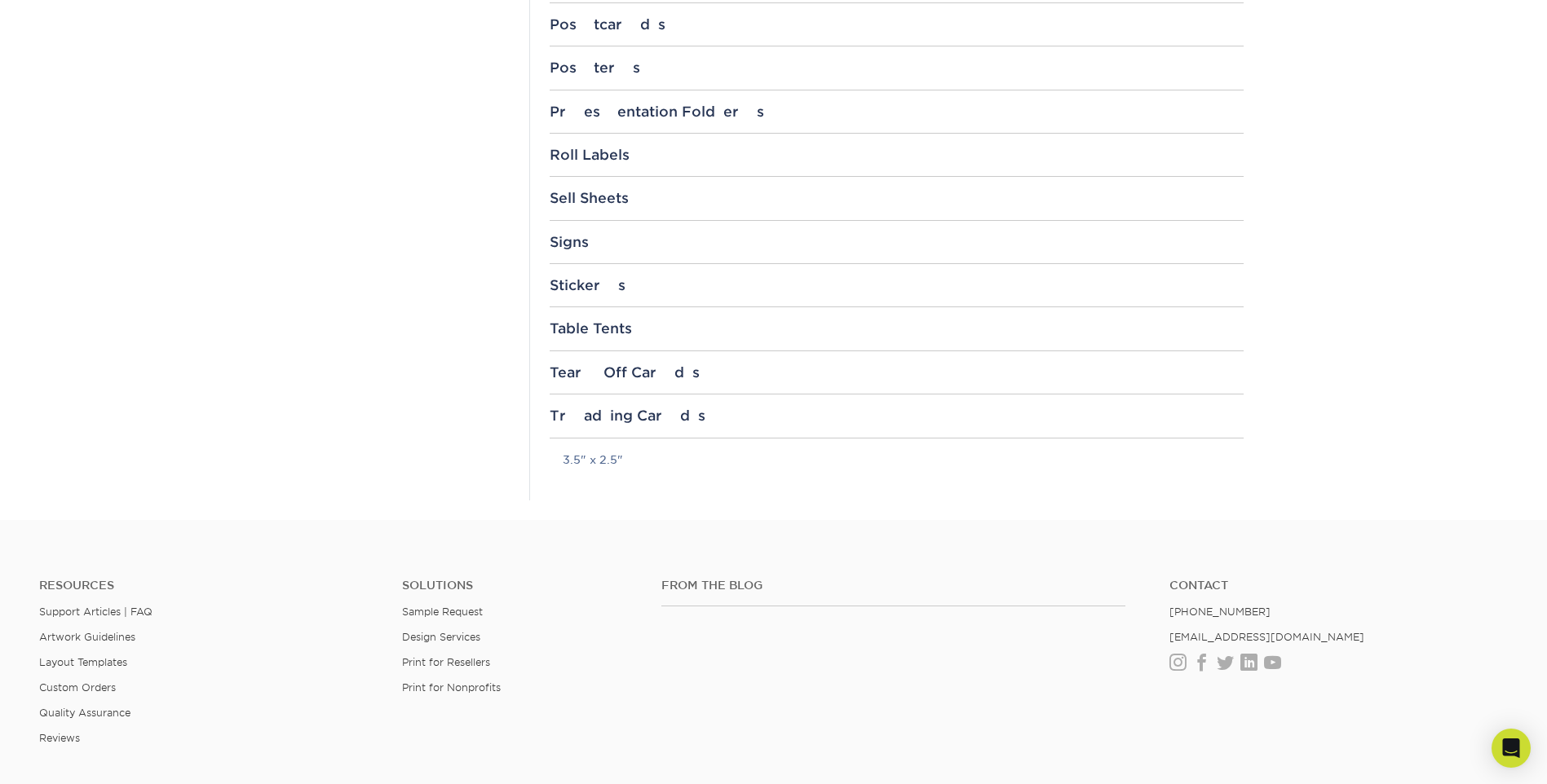
scroll to position [1794, 0]
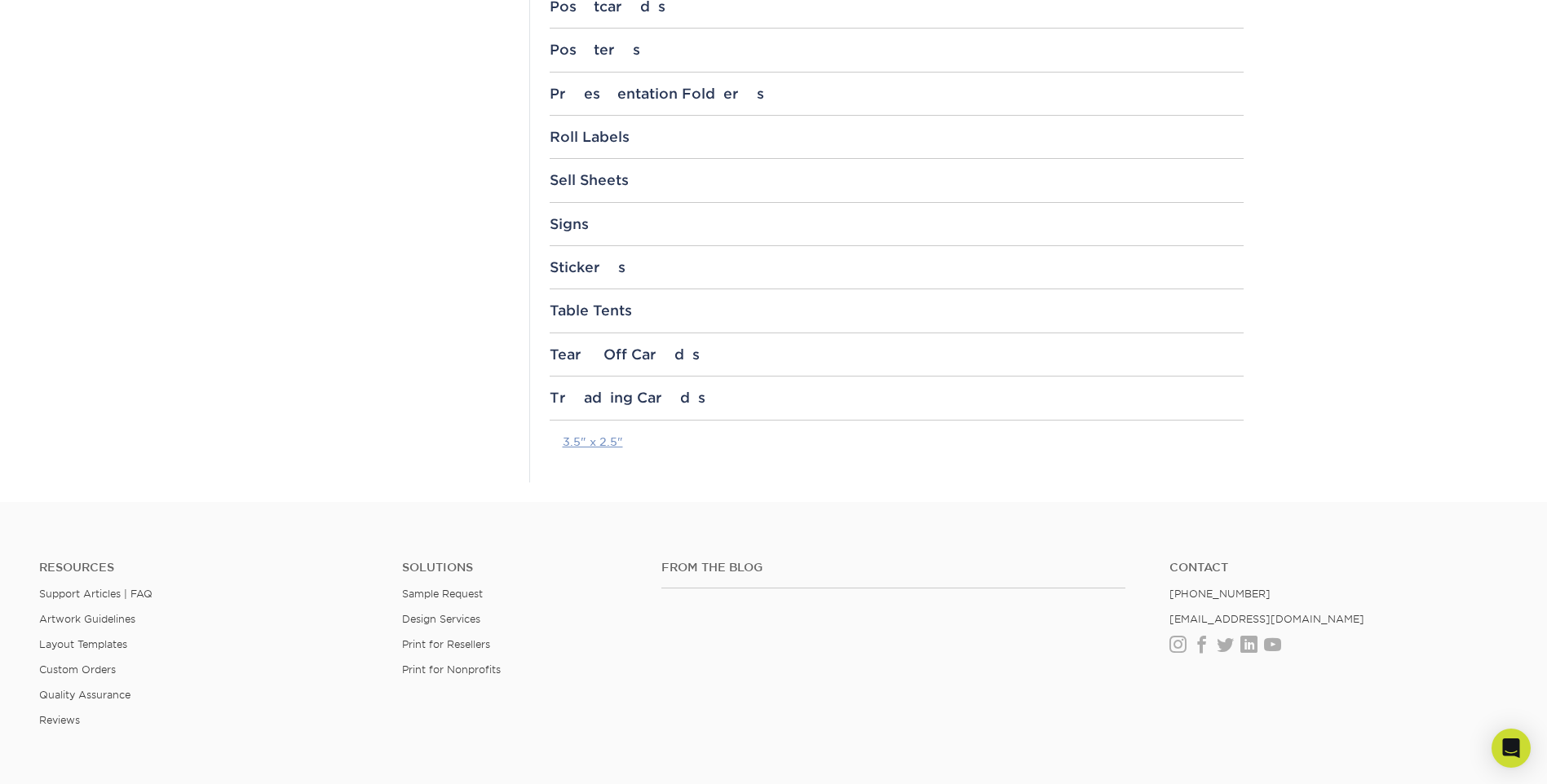
click at [600, 446] on link "3.5" x 2.5"" at bounding box center [593, 442] width 60 height 13
click at [1144, 329] on div "Table Tents 4" x 6" 5" x 5.5"" at bounding box center [896, 317] width 694 height 30
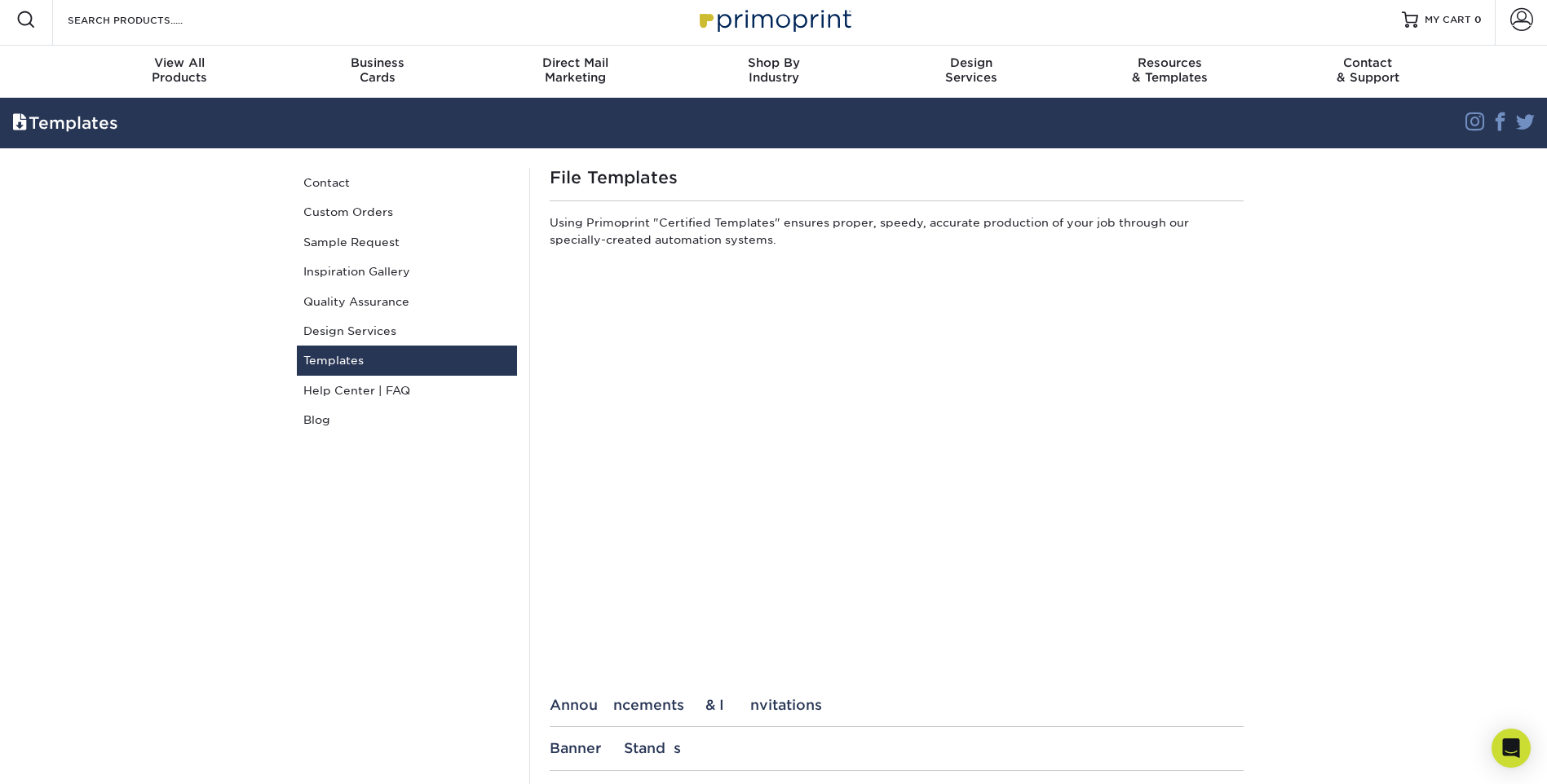
scroll to position [0, 0]
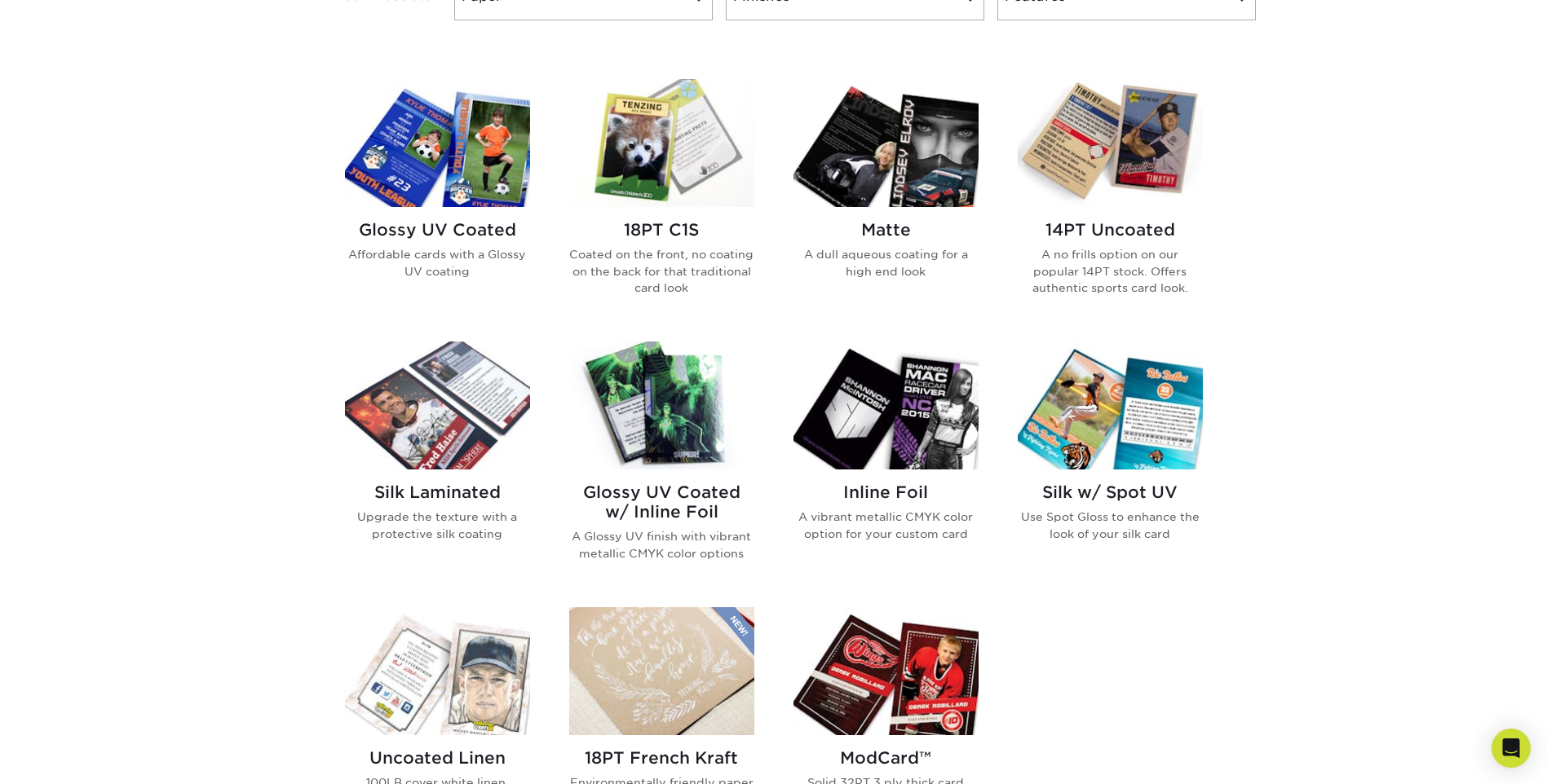
scroll to position [734, 0]
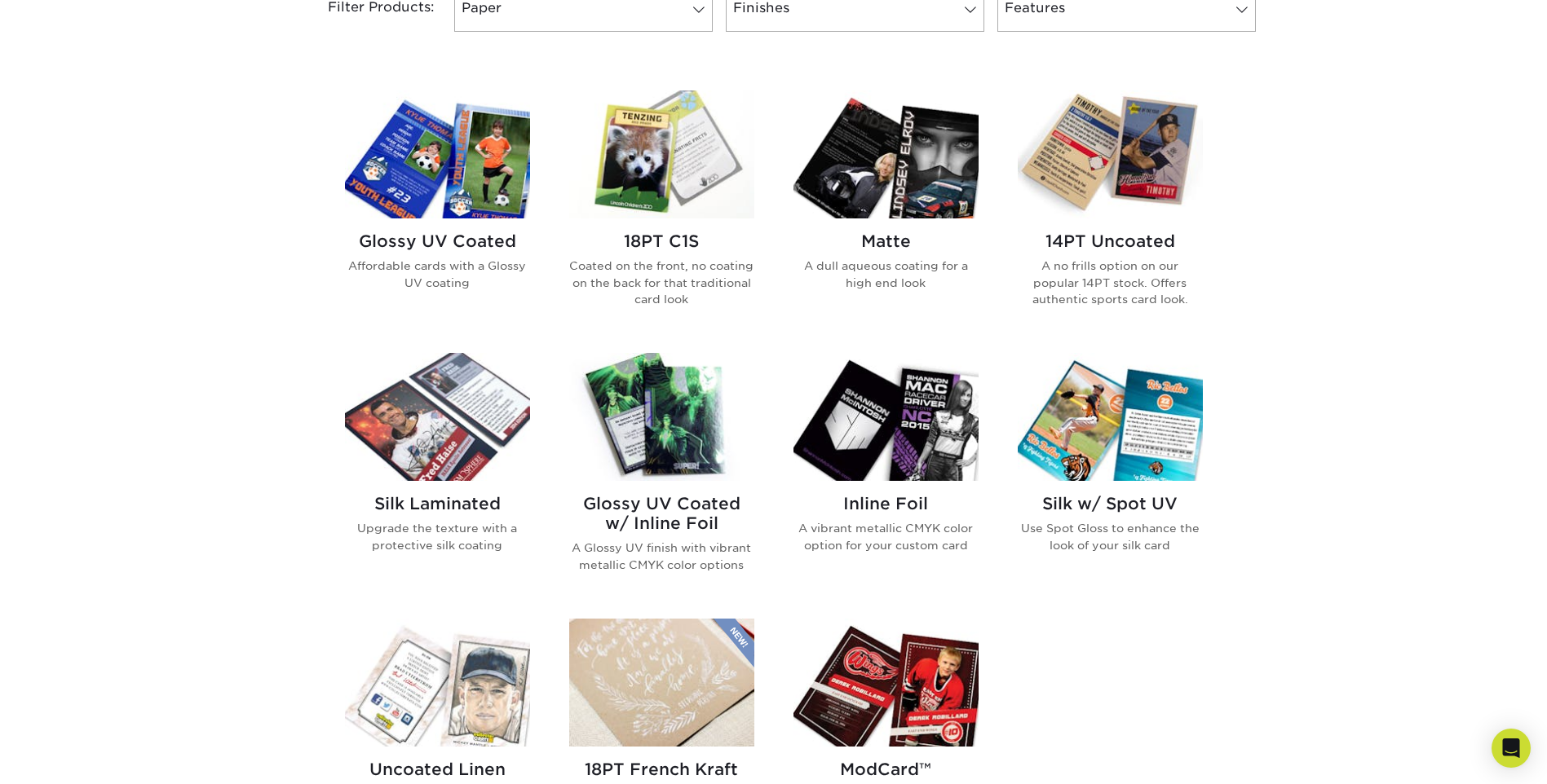
click at [913, 422] on img at bounding box center [886, 416] width 185 height 128
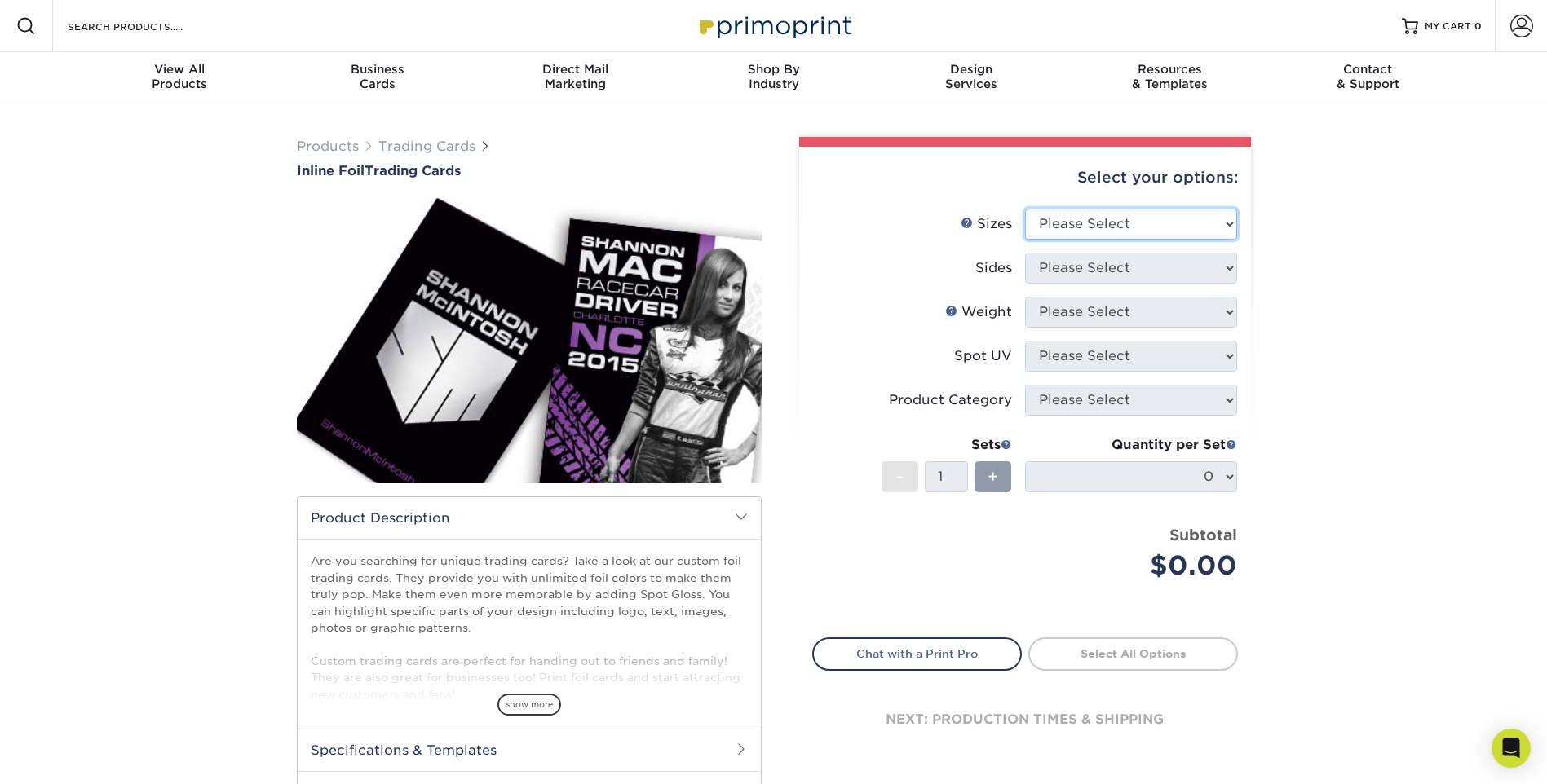
click at [1206, 223] on select "Please Select 2.5" x 3.5"" at bounding box center [1131, 224] width 212 height 31
select select "2.50x3.50"
click at [1025, 209] on select "Please Select 2.5" x 3.5"" at bounding box center [1131, 224] width 212 height 31
click at [1188, 270] on select "Please Select Print Both Sides - Foil Back Only Print Both Sides - Foil Both Si…" at bounding box center [1131, 268] width 212 height 31
click at [1418, 309] on div "Products Trading Cards Inline Foil Trading Cards show more Templates /" at bounding box center [774, 512] width 1547 height 818
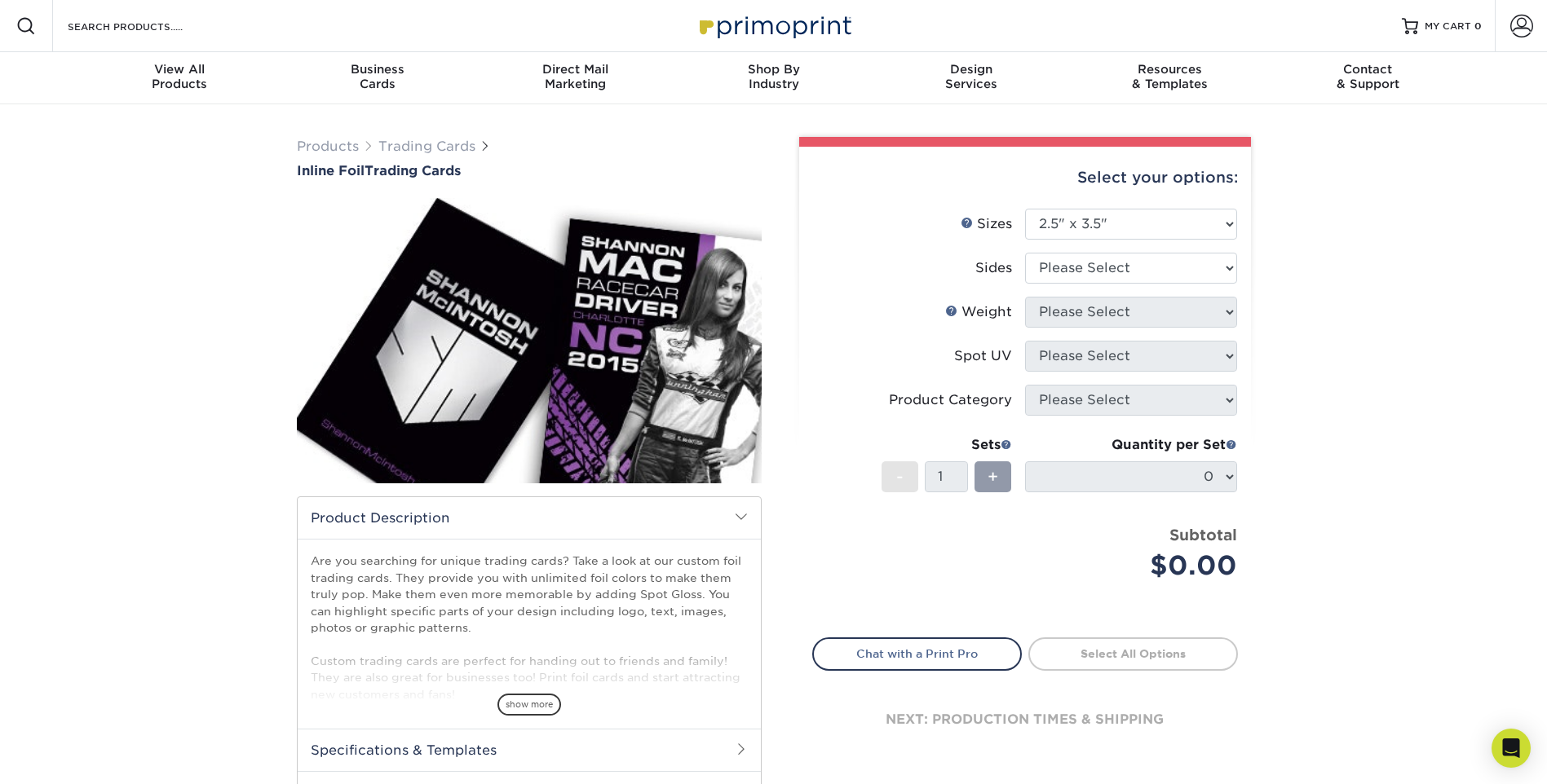
drag, startPoint x: 1379, startPoint y: 444, endPoint x: 1364, endPoint y: 501, distance: 58.9
click at [1371, 447] on div "Products Trading Cards Inline Foil Trading Cards show more Templates /" at bounding box center [774, 512] width 1547 height 818
